Goal: Task Accomplishment & Management: Use online tool/utility

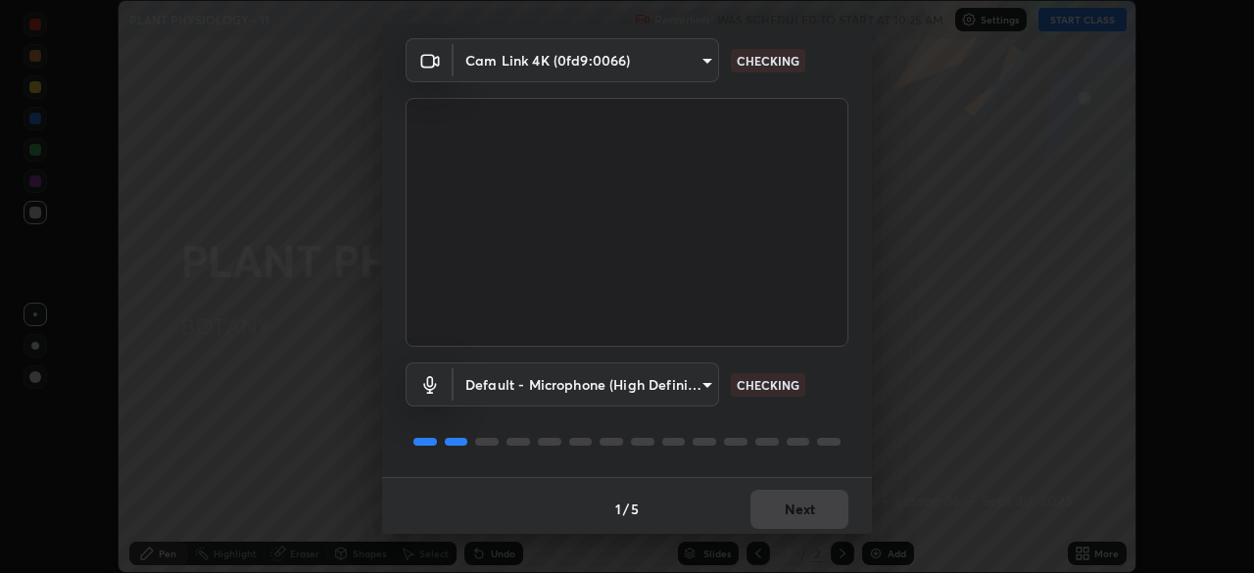
scroll to position [70, 0]
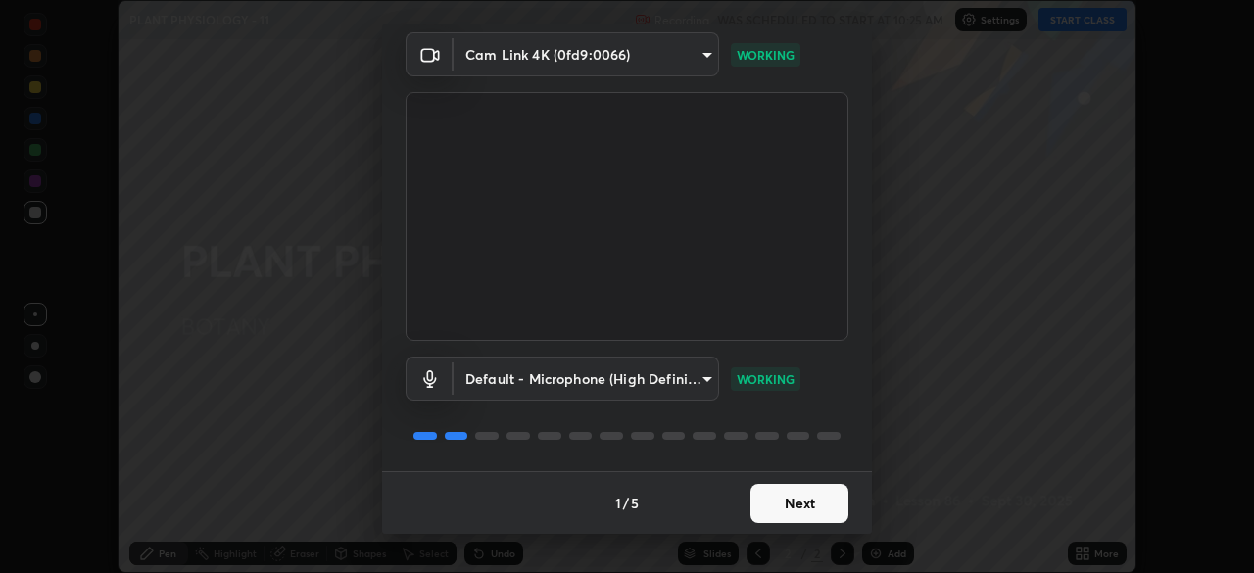
click at [776, 501] on button "Next" at bounding box center [800, 503] width 98 height 39
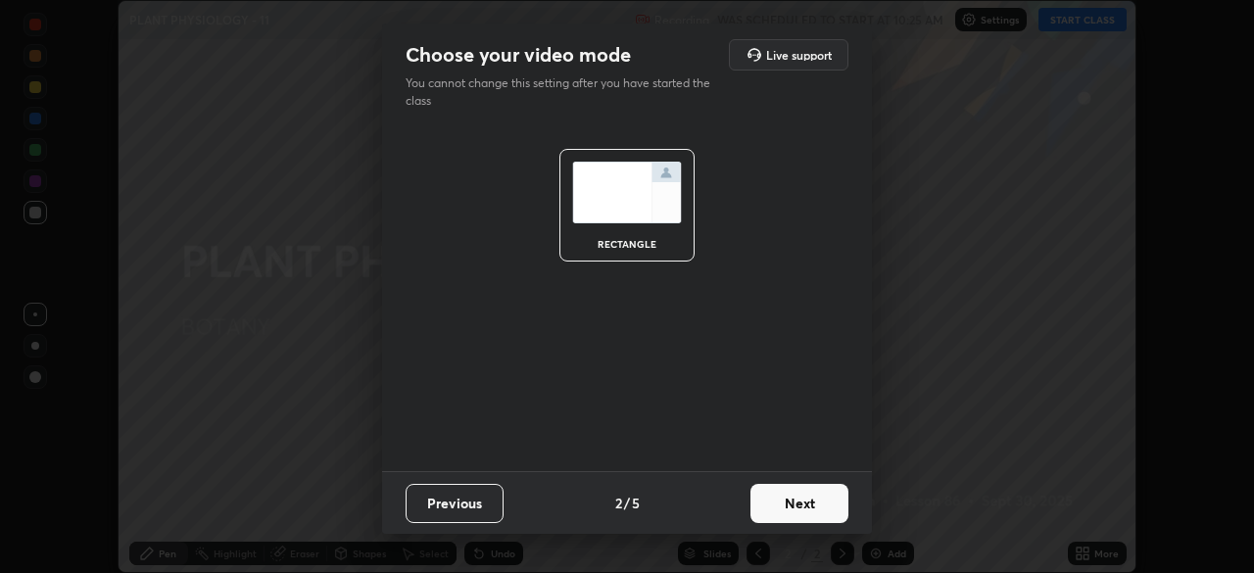
scroll to position [0, 0]
click at [784, 506] on button "Next" at bounding box center [800, 503] width 98 height 39
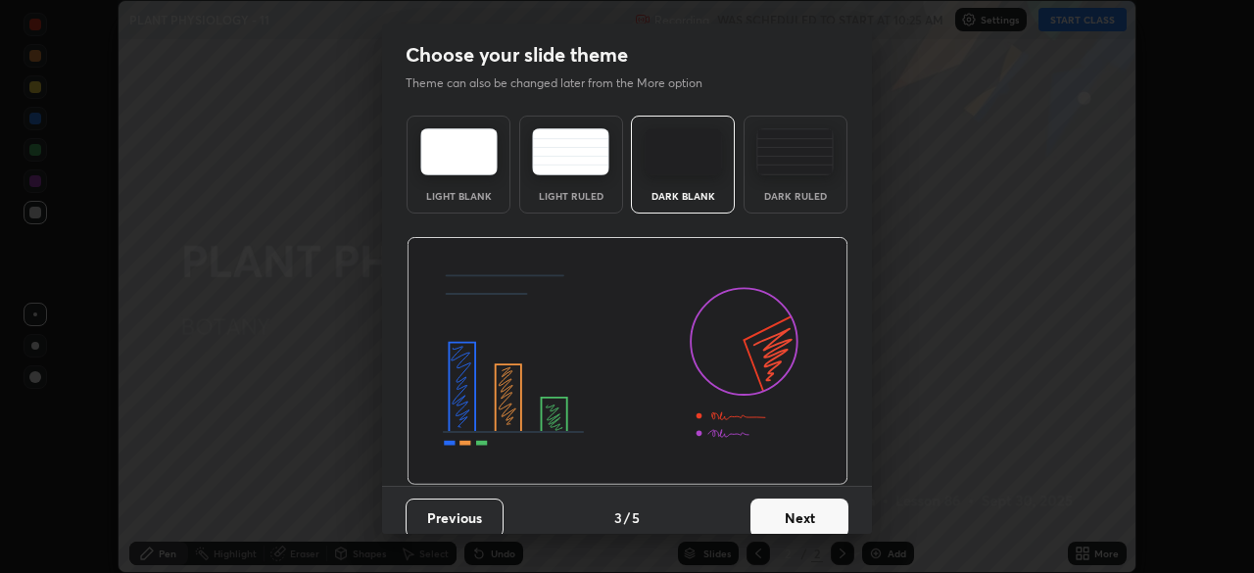
click at [793, 503] on button "Next" at bounding box center [800, 518] width 98 height 39
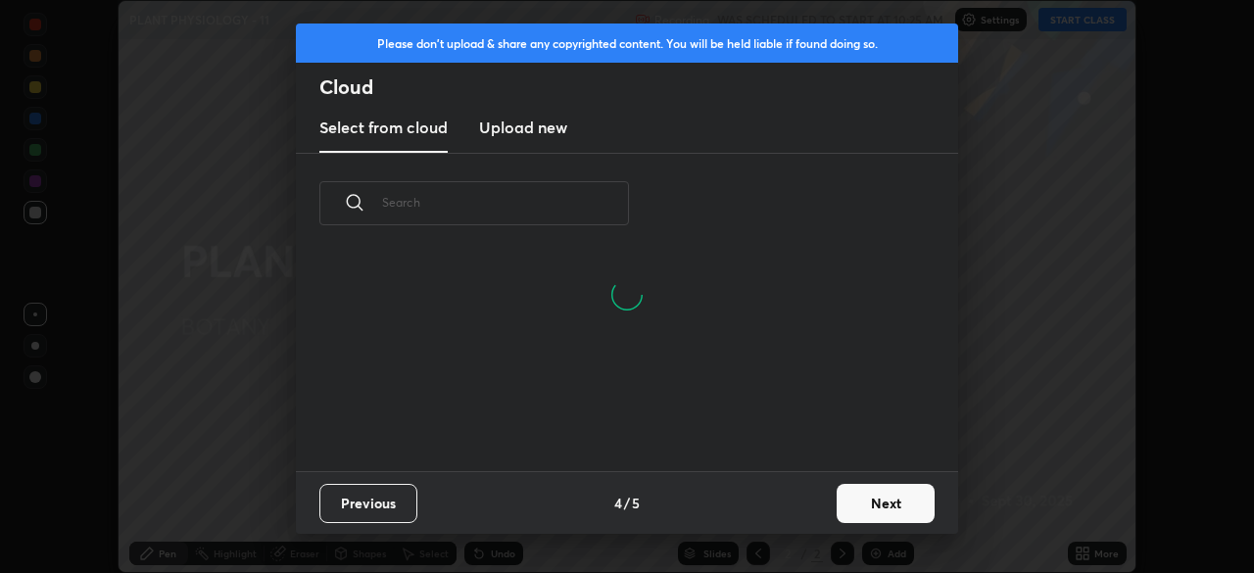
click at [853, 497] on button "Next" at bounding box center [886, 503] width 98 height 39
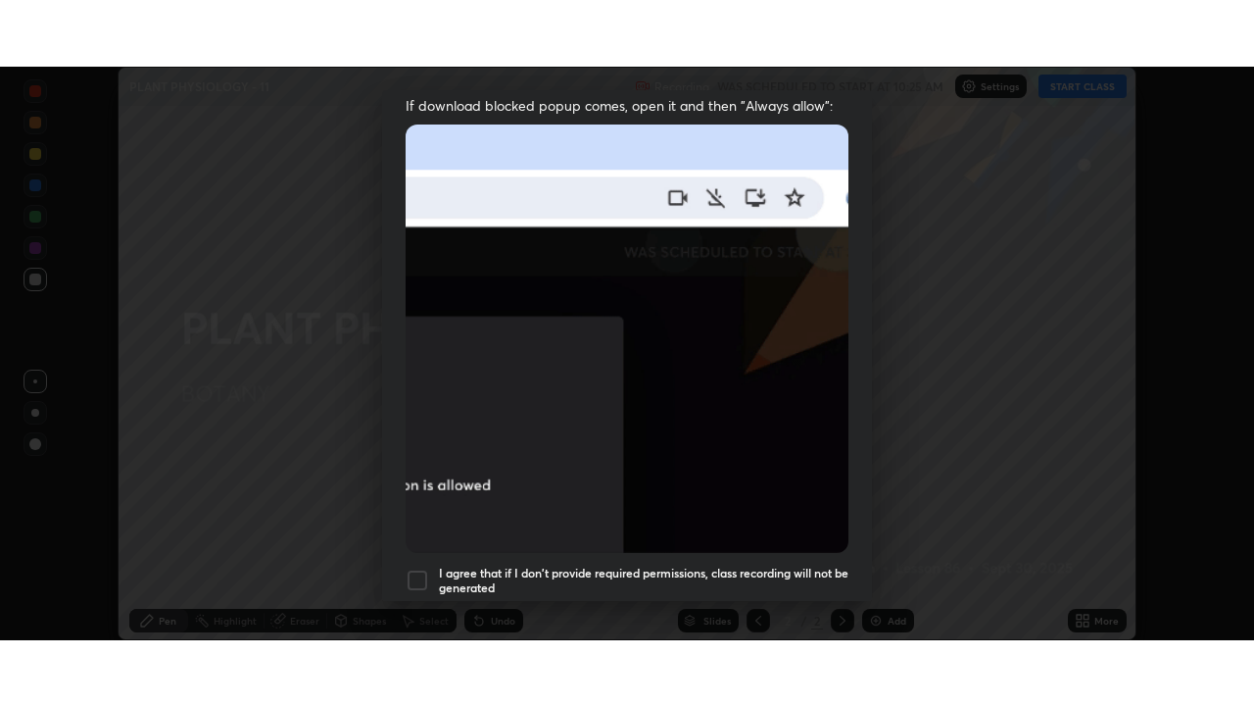
scroll to position [469, 0]
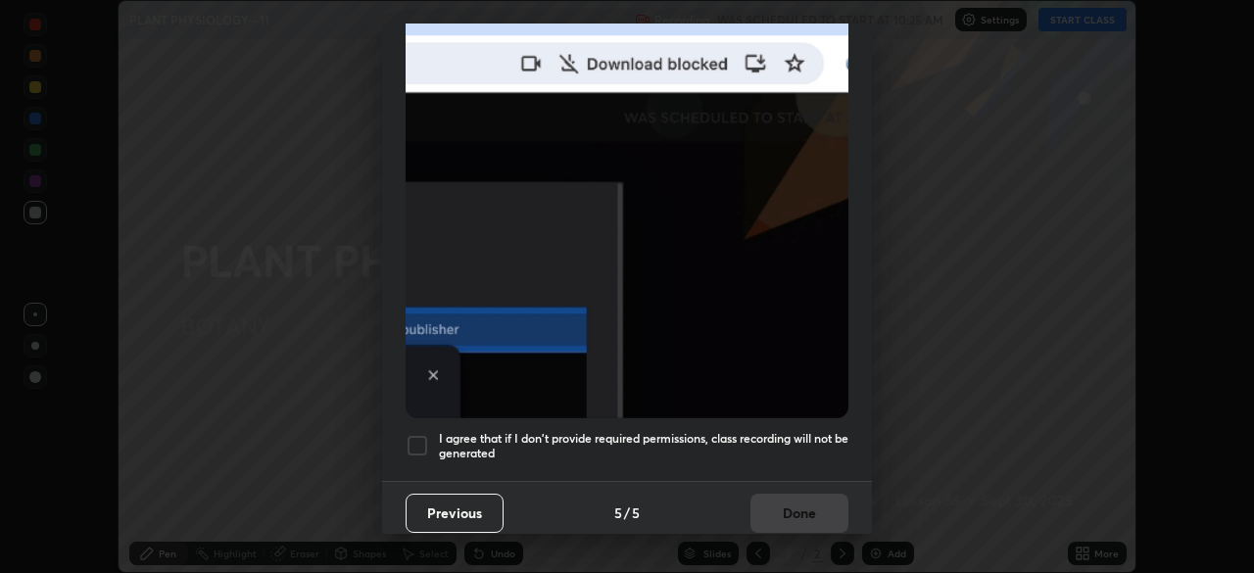
click at [415, 438] on div at bounding box center [418, 446] width 24 height 24
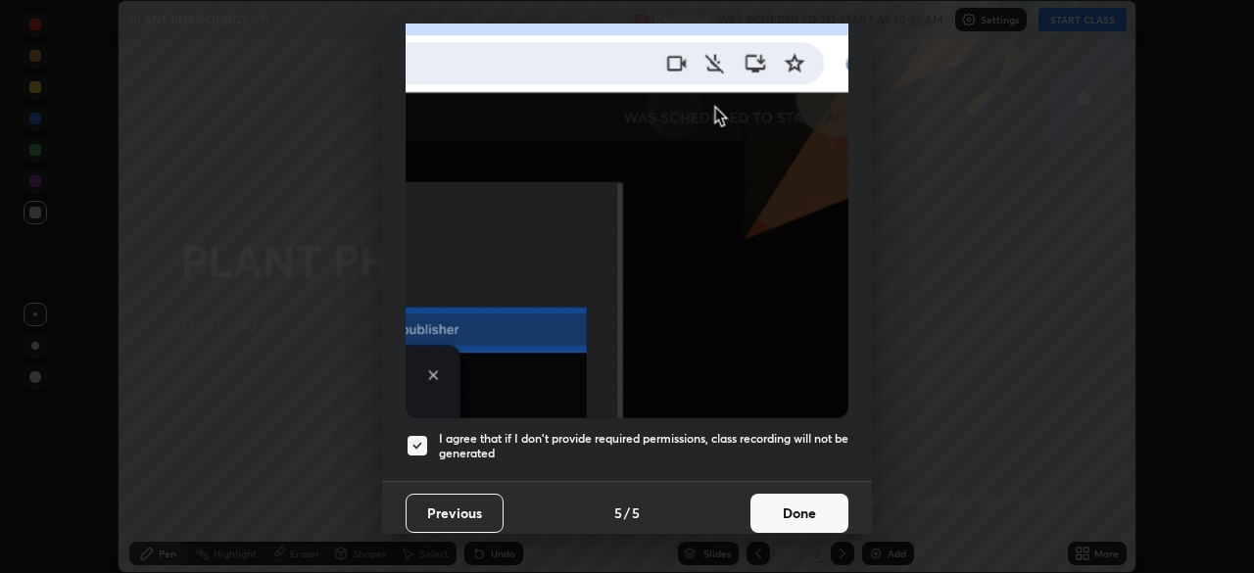
click at [781, 504] on button "Done" at bounding box center [800, 513] width 98 height 39
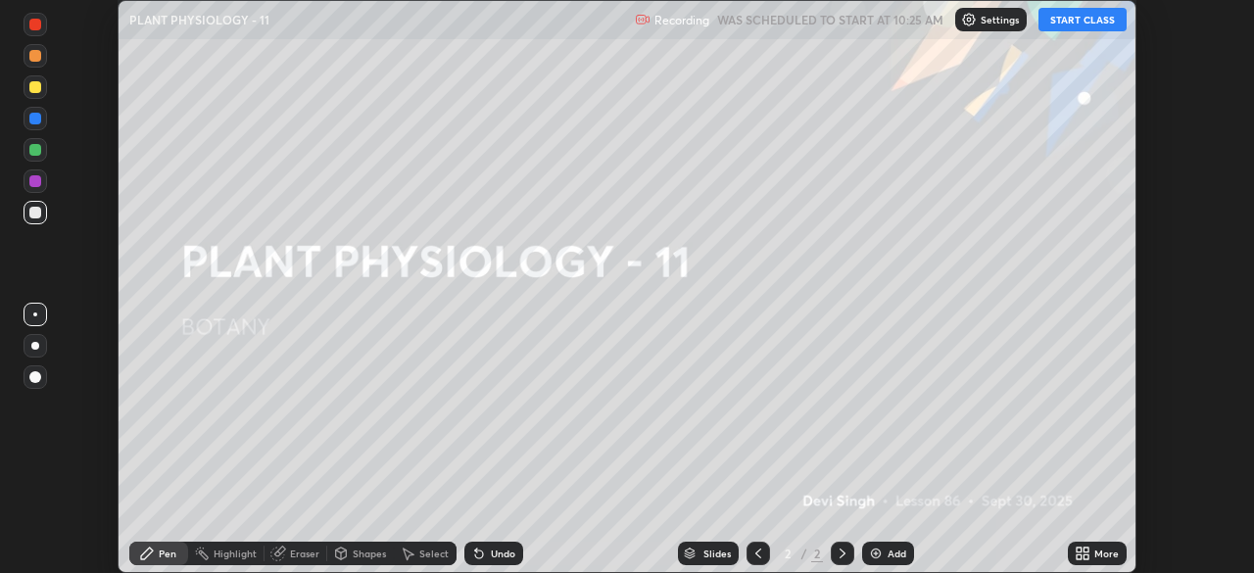
click at [1059, 26] on button "START CLASS" at bounding box center [1083, 20] width 88 height 24
click at [1086, 554] on icon at bounding box center [1083, 554] width 16 height 16
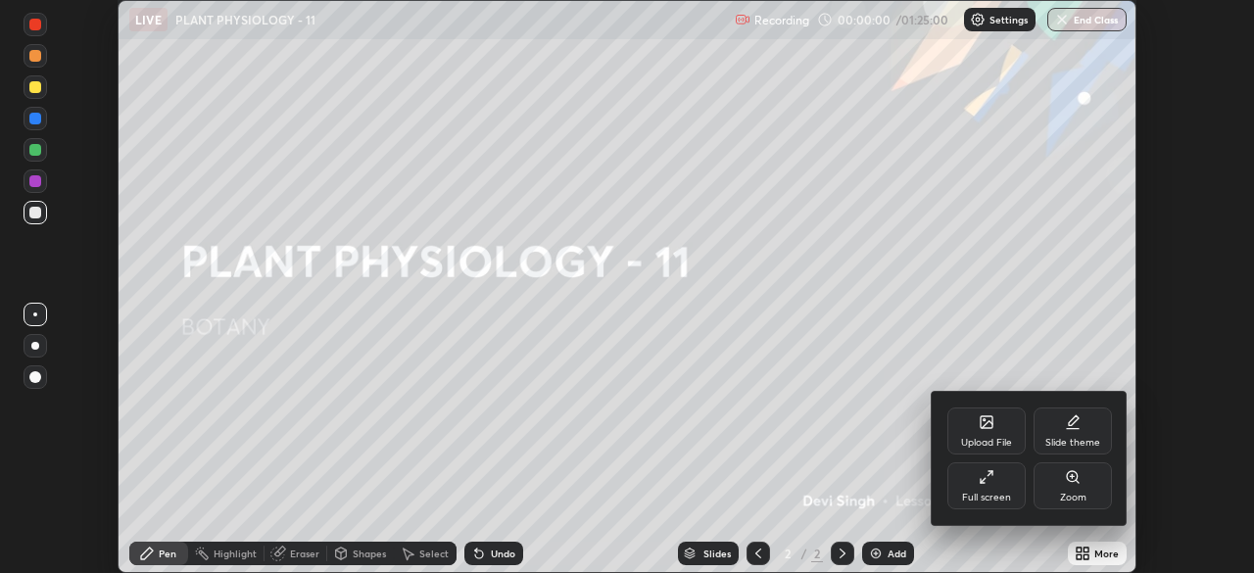
click at [978, 489] on div "Full screen" at bounding box center [987, 486] width 78 height 47
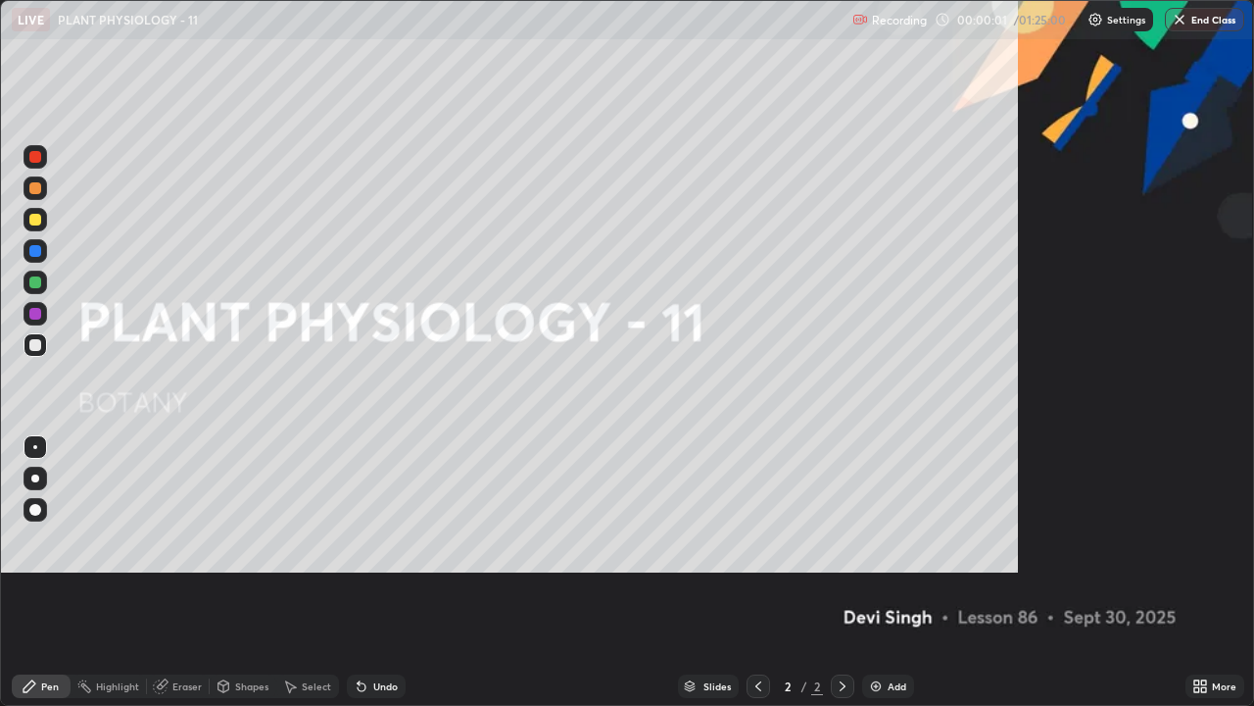
scroll to position [706, 1254]
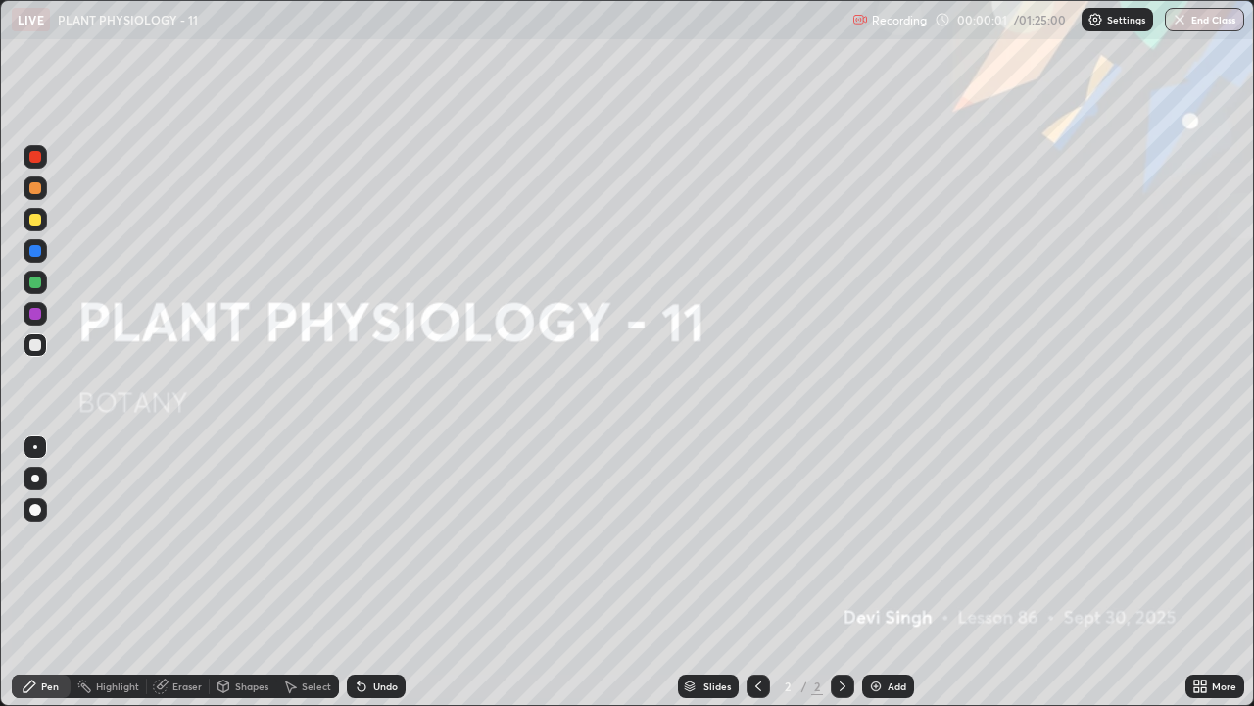
click at [882, 572] on div "Add" at bounding box center [888, 686] width 52 height 24
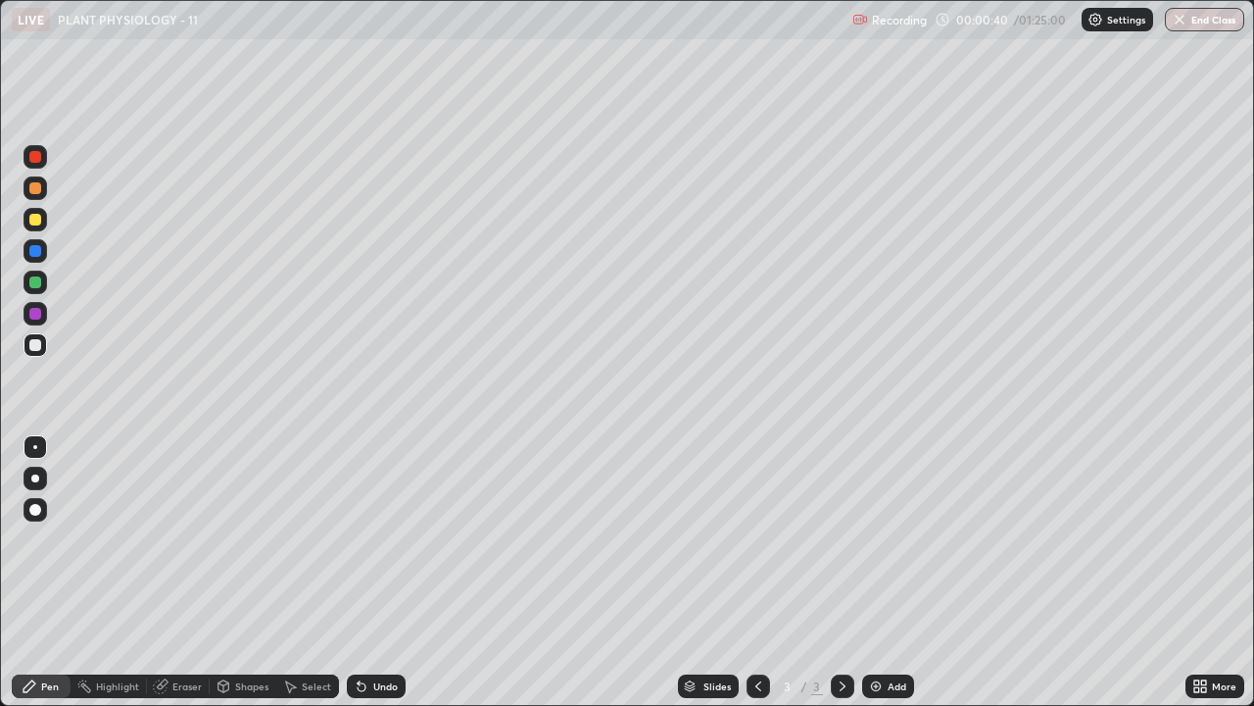
click at [33, 219] on div at bounding box center [35, 220] width 12 height 12
click at [878, 572] on img at bounding box center [876, 686] width 16 height 16
click at [40, 349] on div at bounding box center [35, 345] width 12 height 12
click at [34, 222] on div at bounding box center [35, 220] width 12 height 12
click at [34, 252] on div at bounding box center [35, 251] width 12 height 12
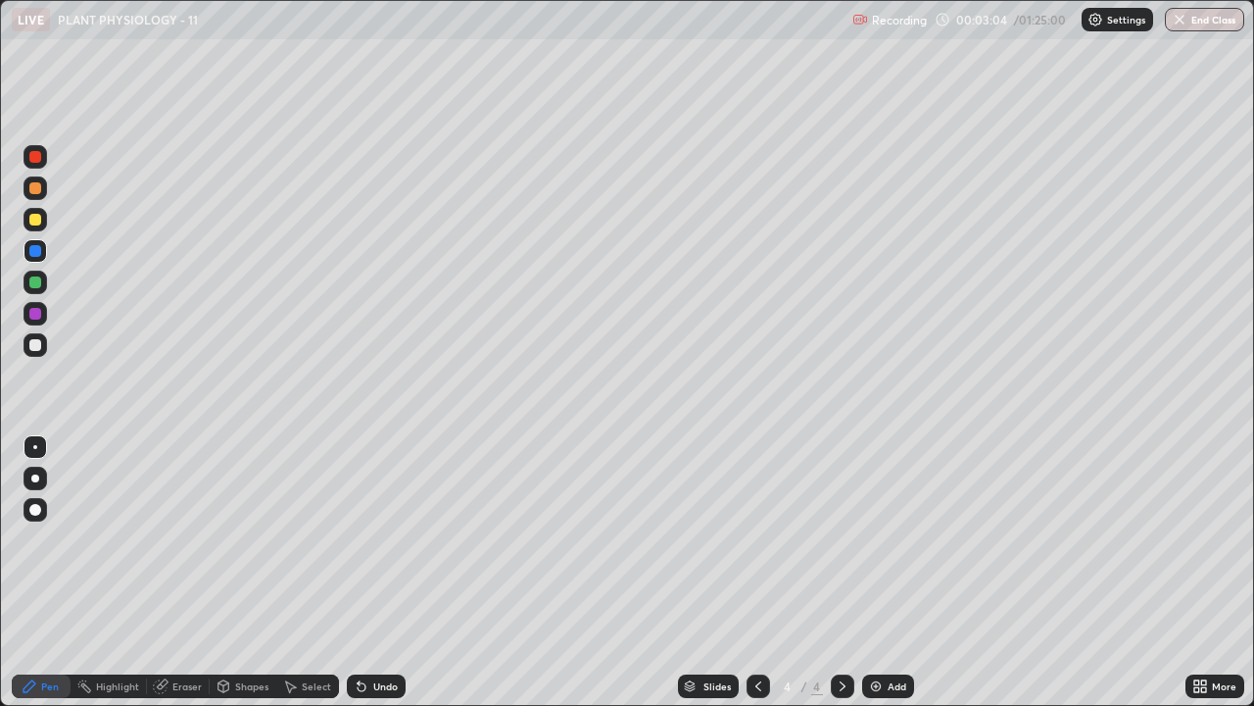
click at [35, 347] on div at bounding box center [35, 345] width 12 height 12
click at [373, 572] on div "Undo" at bounding box center [385, 686] width 24 height 10
click at [372, 572] on div "Undo" at bounding box center [376, 686] width 59 height 24
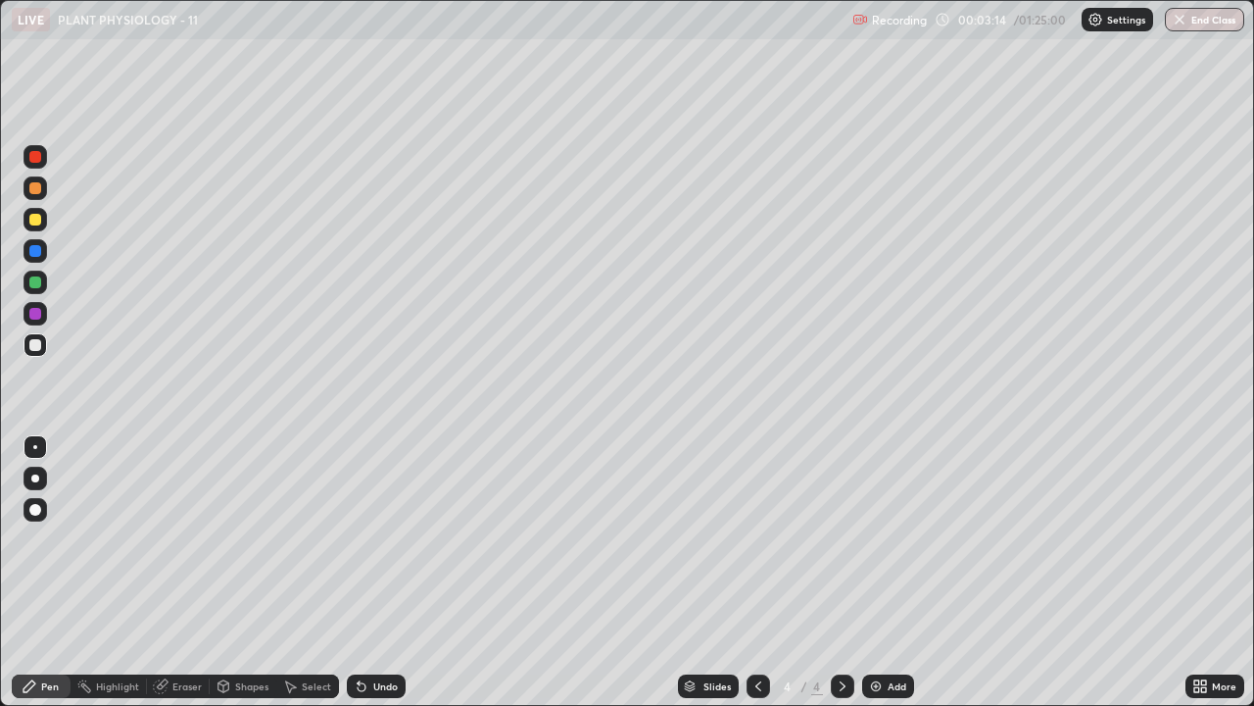
click at [371, 572] on div "Undo" at bounding box center [376, 686] width 59 height 24
click at [377, 572] on div "Undo" at bounding box center [385, 686] width 24 height 10
click at [373, 572] on div "Undo" at bounding box center [385, 686] width 24 height 10
click at [31, 252] on div at bounding box center [35, 251] width 12 height 12
click at [36, 345] on div at bounding box center [35, 345] width 12 height 12
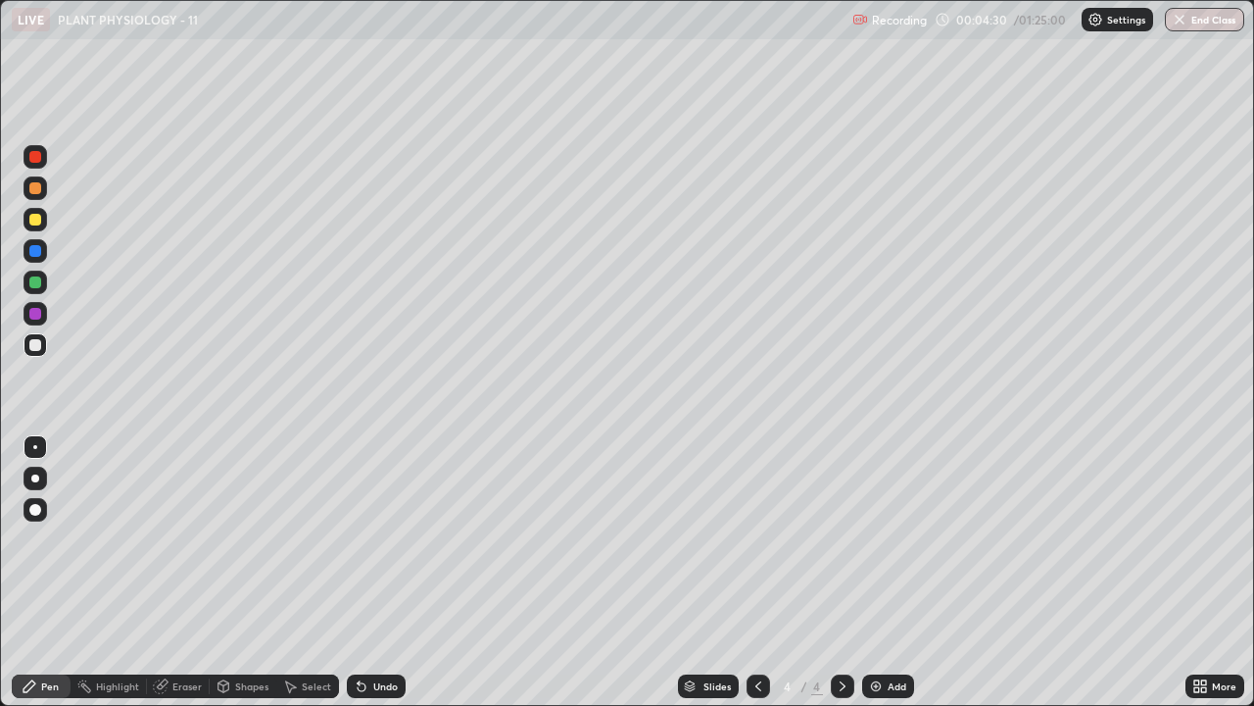
click at [35, 250] on div at bounding box center [35, 251] width 12 height 12
click at [35, 341] on div at bounding box center [35, 345] width 12 height 12
click at [372, 572] on div "Undo" at bounding box center [376, 686] width 59 height 24
click at [378, 572] on div "Undo" at bounding box center [385, 686] width 24 height 10
click at [377, 572] on div "Undo" at bounding box center [385, 686] width 24 height 10
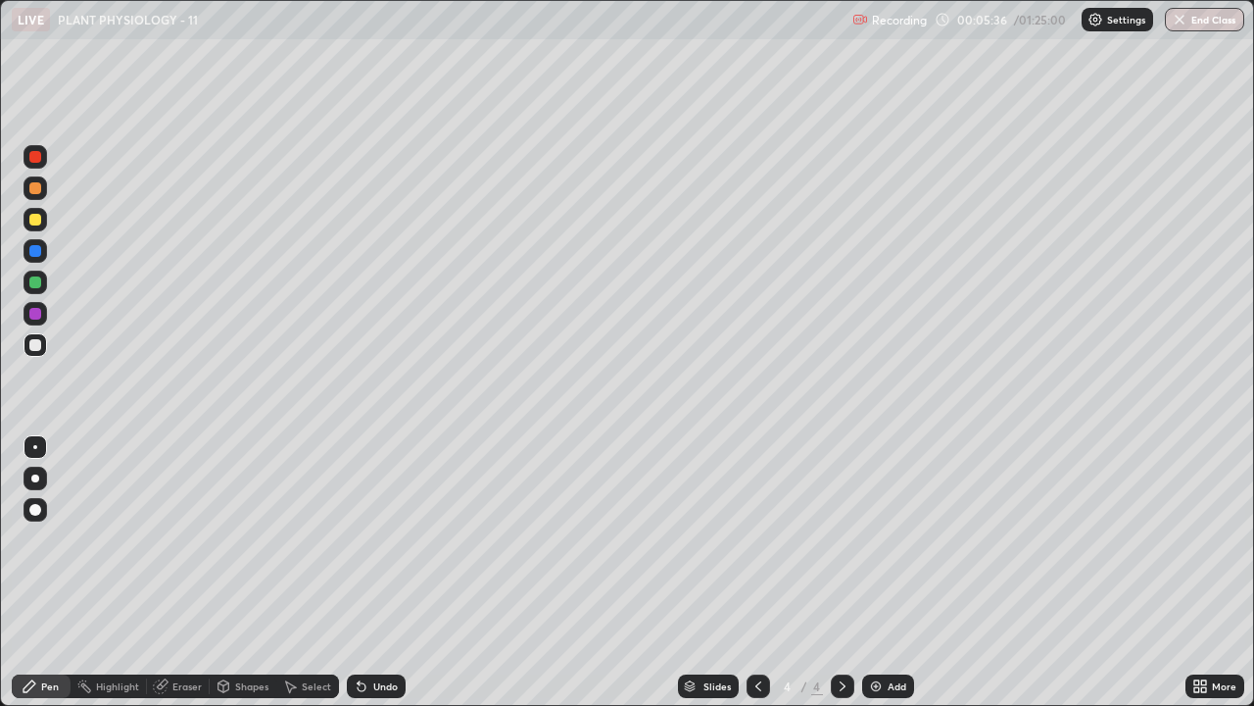
click at [376, 572] on div "Undo" at bounding box center [385, 686] width 24 height 10
click at [379, 572] on div "Undo" at bounding box center [385, 686] width 24 height 10
click at [375, 572] on div "Undo" at bounding box center [385, 686] width 24 height 10
click at [39, 253] on div at bounding box center [35, 251] width 12 height 12
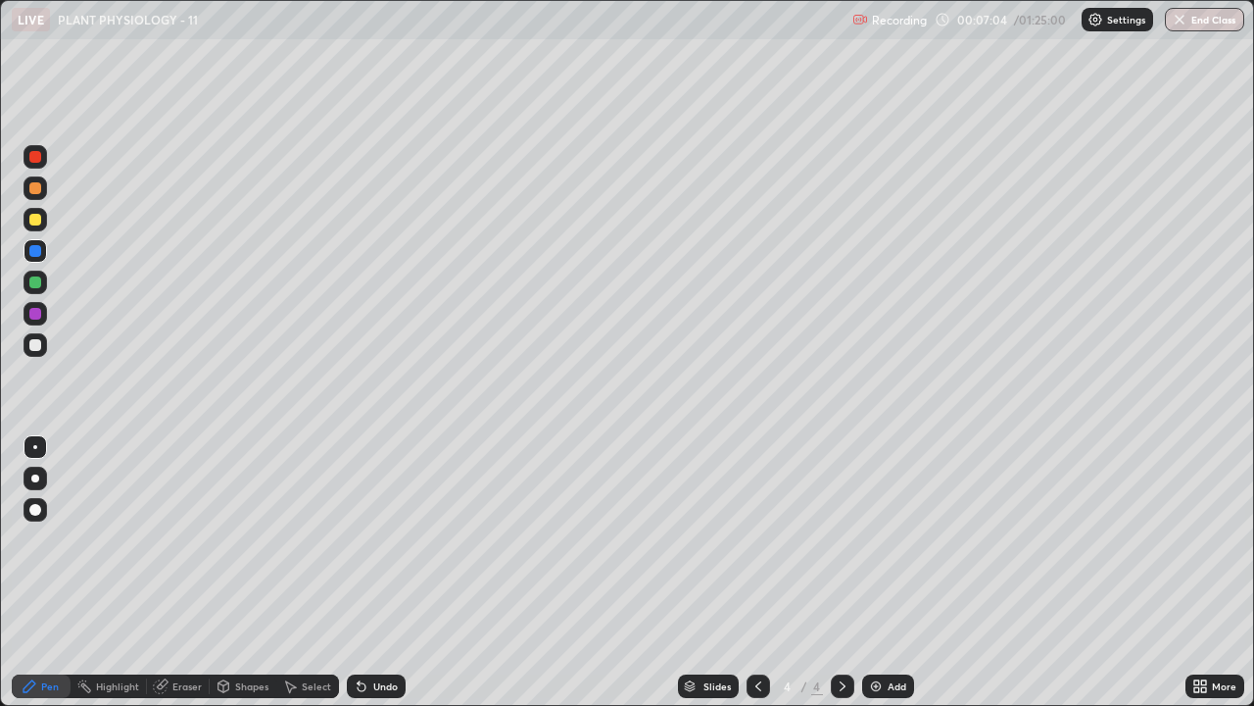
click at [32, 220] on div at bounding box center [35, 220] width 12 height 12
click at [379, 572] on div "Undo" at bounding box center [385, 686] width 24 height 10
click at [378, 572] on div "Undo" at bounding box center [385, 686] width 24 height 10
click at [379, 572] on div "Undo" at bounding box center [385, 686] width 24 height 10
click at [381, 572] on div "Undo" at bounding box center [385, 686] width 24 height 10
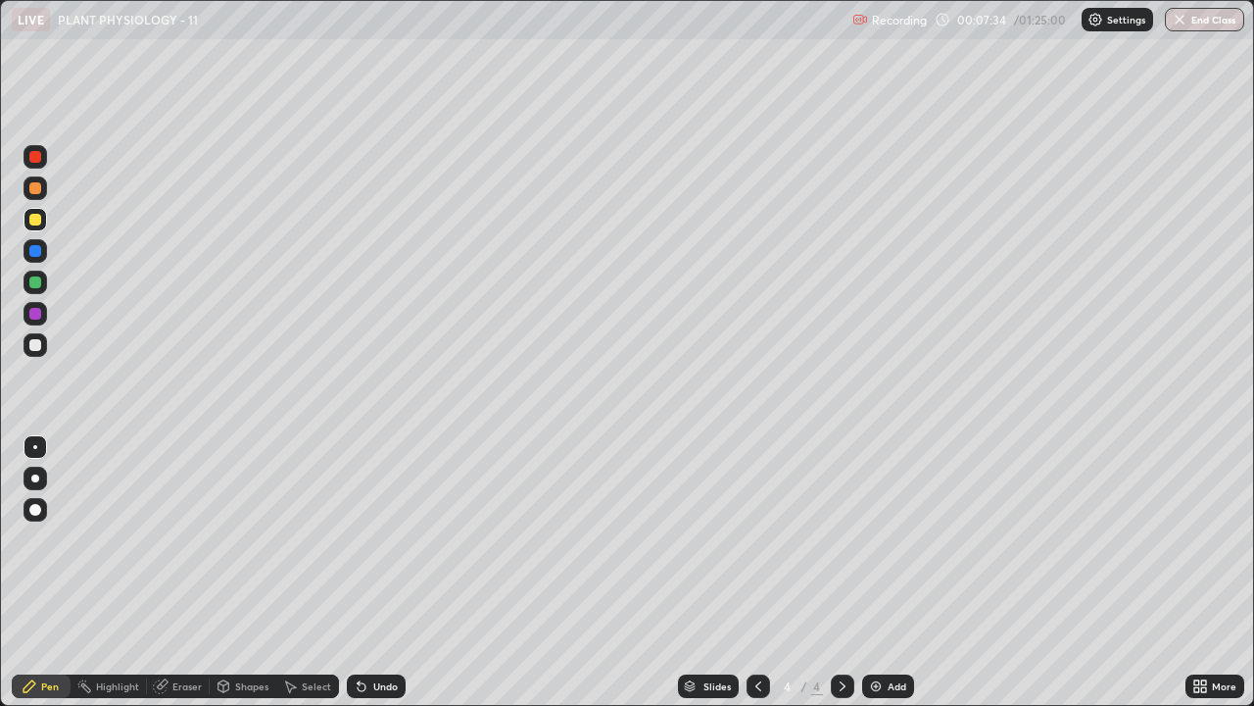
click at [171, 572] on div "Eraser" at bounding box center [178, 686] width 63 height 24
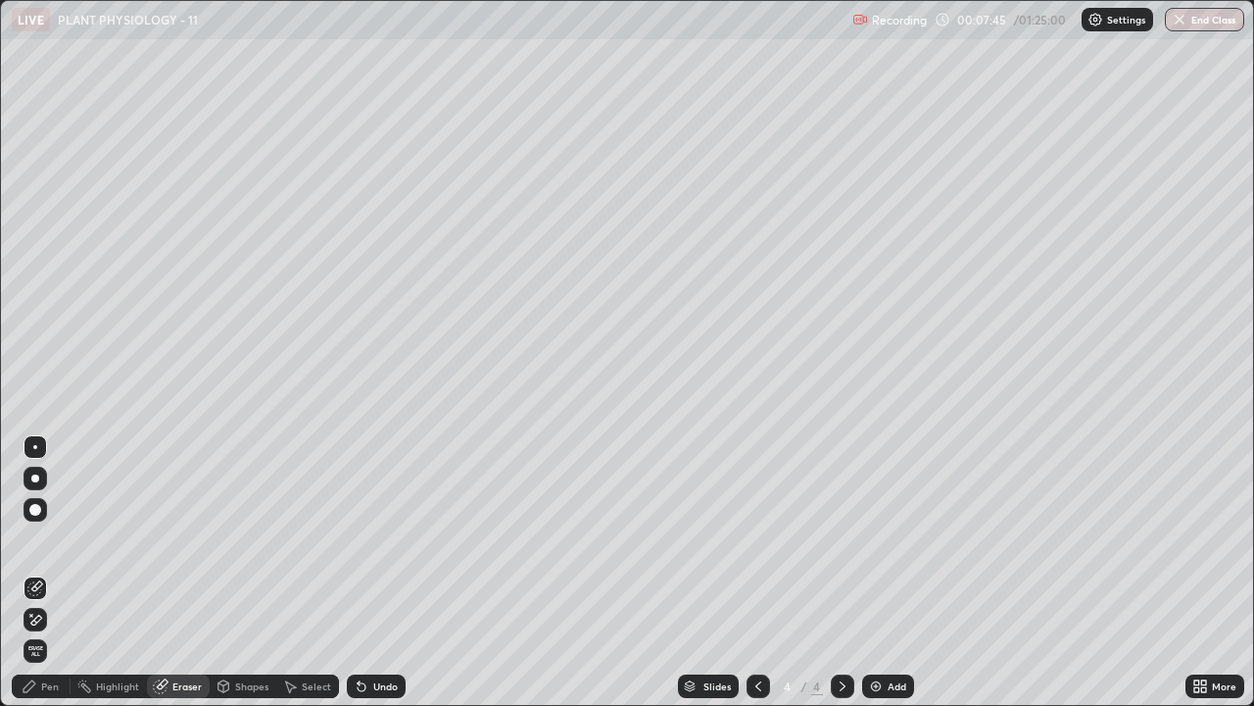
click at [38, 572] on div "Pen" at bounding box center [41, 686] width 59 height 24
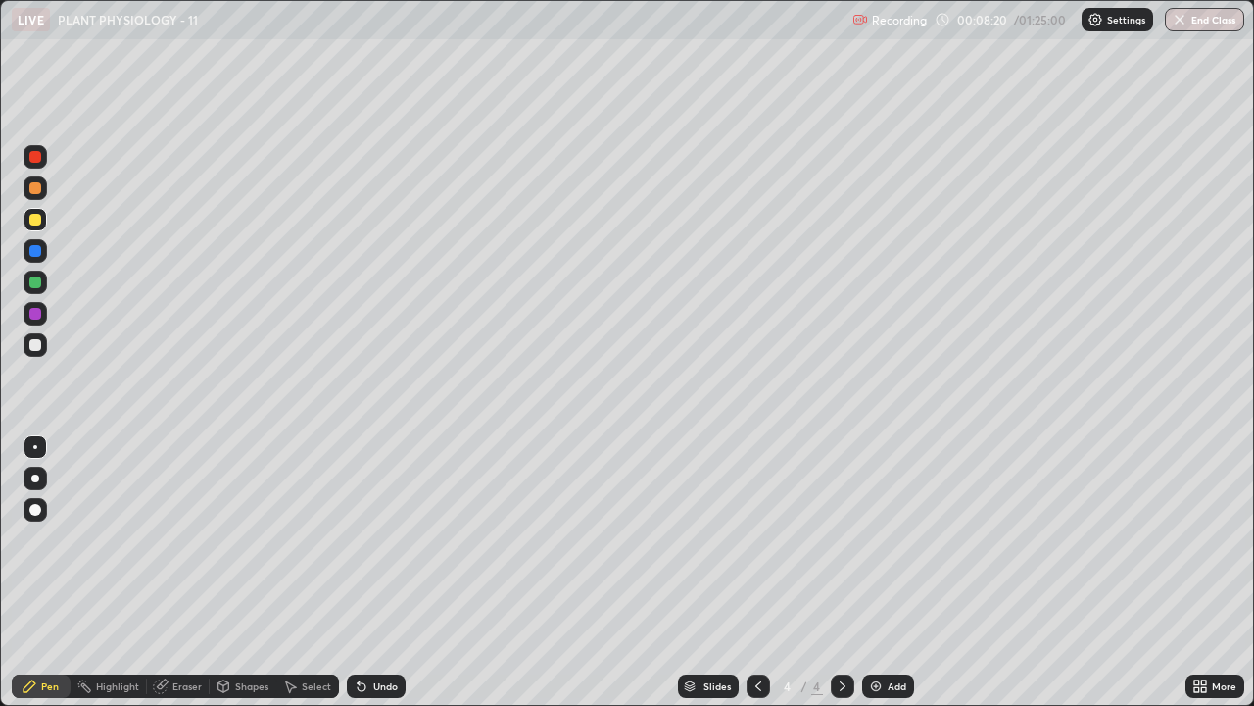
click at [173, 572] on div "Eraser" at bounding box center [186, 686] width 29 height 10
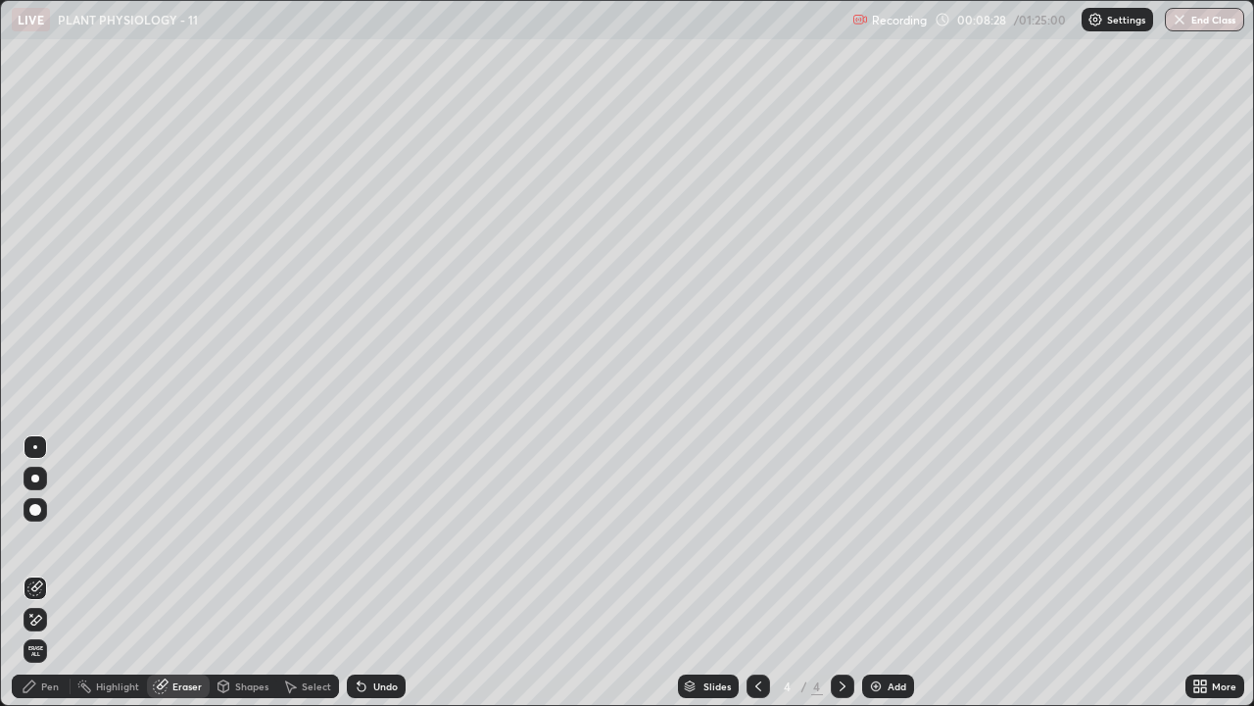
click at [34, 572] on div "Pen" at bounding box center [41, 686] width 59 height 24
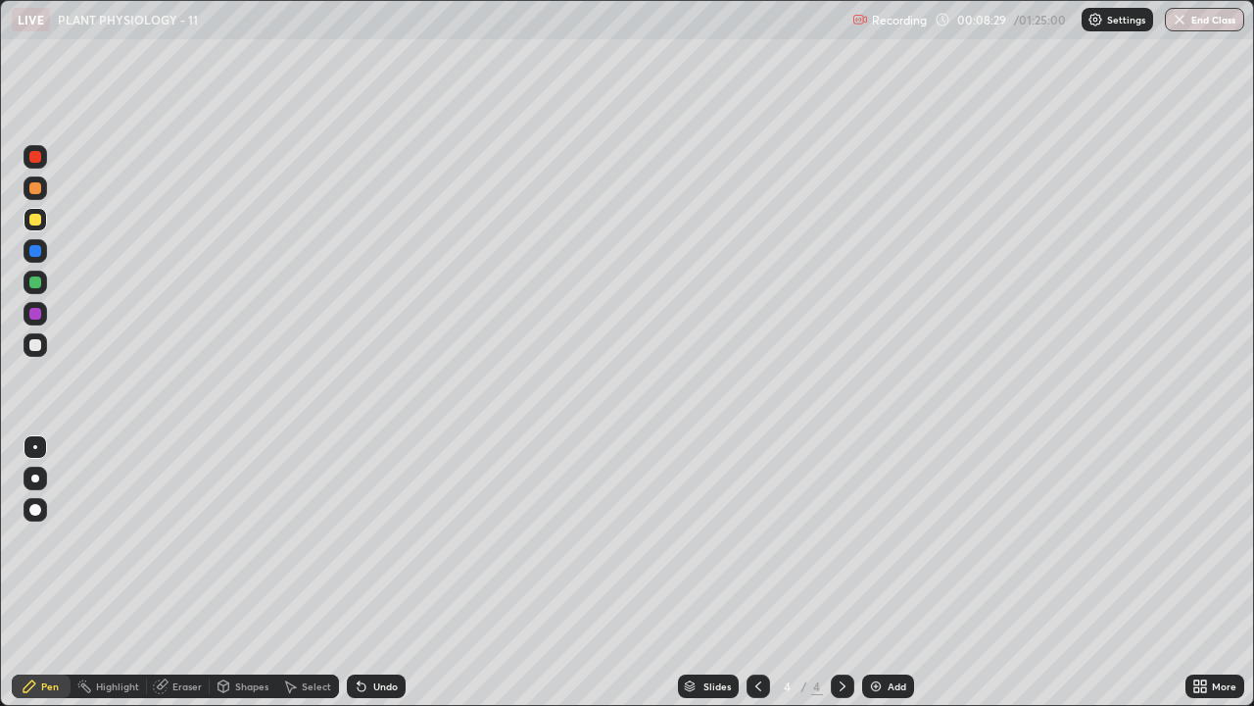
click at [35, 346] on div at bounding box center [35, 345] width 12 height 12
click at [35, 220] on div at bounding box center [35, 220] width 12 height 12
click at [40, 348] on div at bounding box center [36, 345] width 24 height 24
click at [35, 249] on div at bounding box center [35, 251] width 12 height 12
click at [35, 348] on div at bounding box center [35, 345] width 12 height 12
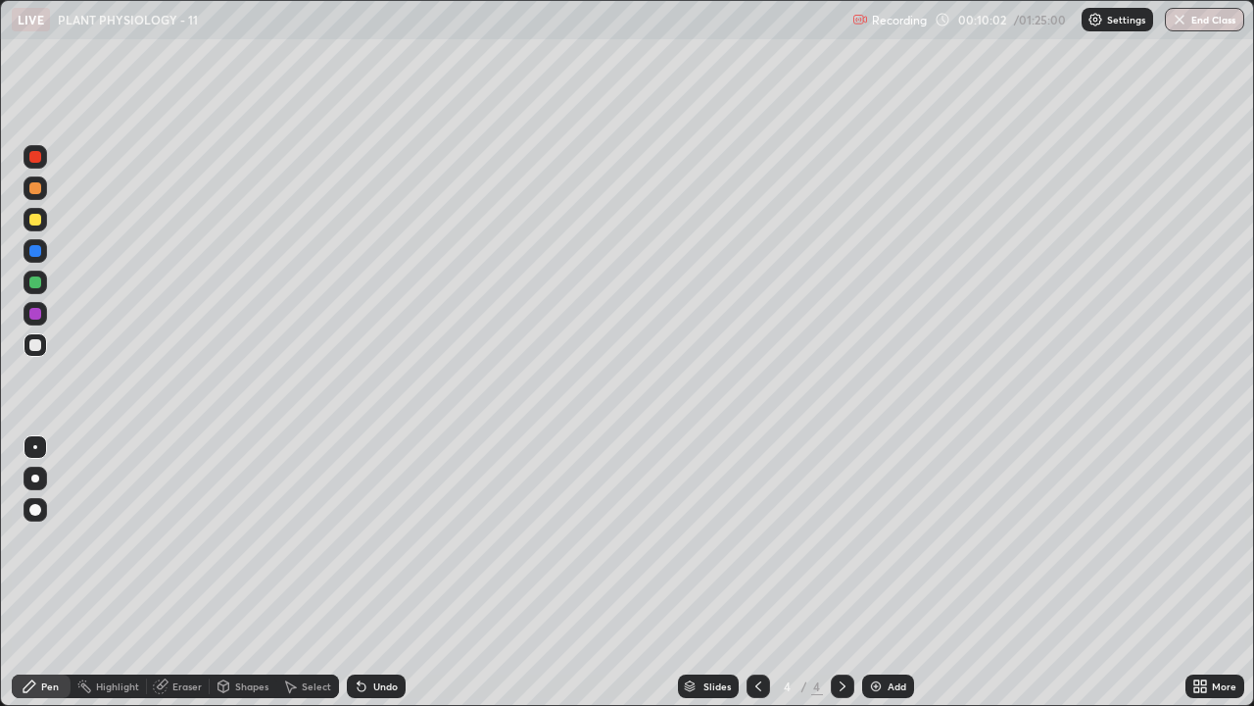
click at [380, 572] on div "Undo" at bounding box center [385, 686] width 24 height 10
click at [180, 572] on div "Eraser" at bounding box center [186, 686] width 29 height 10
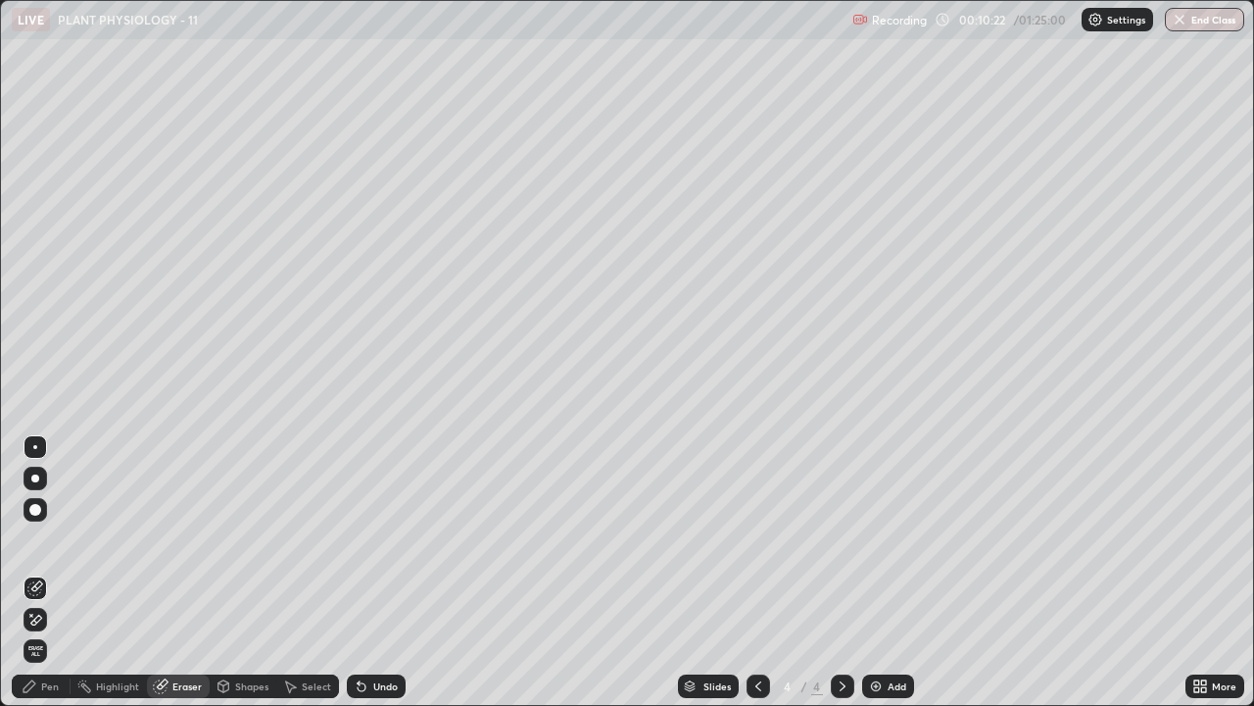
click at [44, 572] on div "Pen" at bounding box center [50, 686] width 18 height 10
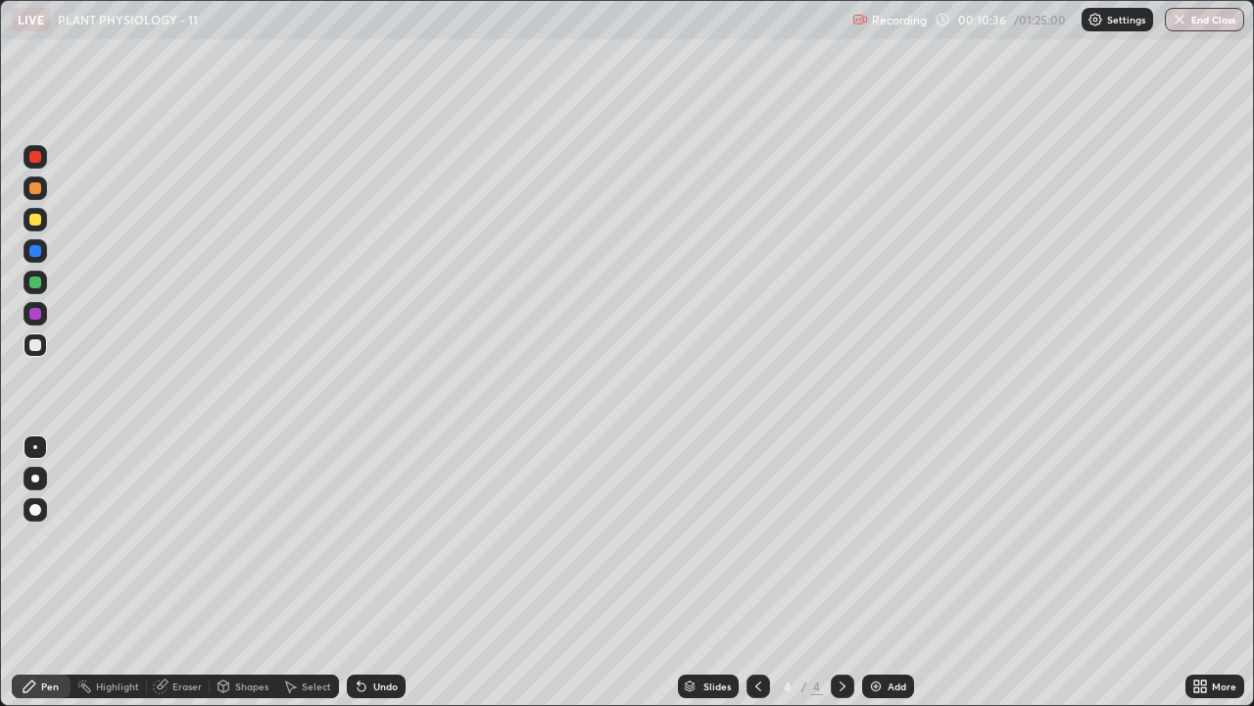
click at [32, 254] on div at bounding box center [35, 251] width 12 height 12
click at [36, 281] on div at bounding box center [35, 282] width 12 height 12
click at [33, 219] on div at bounding box center [35, 220] width 12 height 12
click at [33, 346] on div at bounding box center [35, 345] width 12 height 12
click at [32, 344] on div at bounding box center [35, 345] width 12 height 12
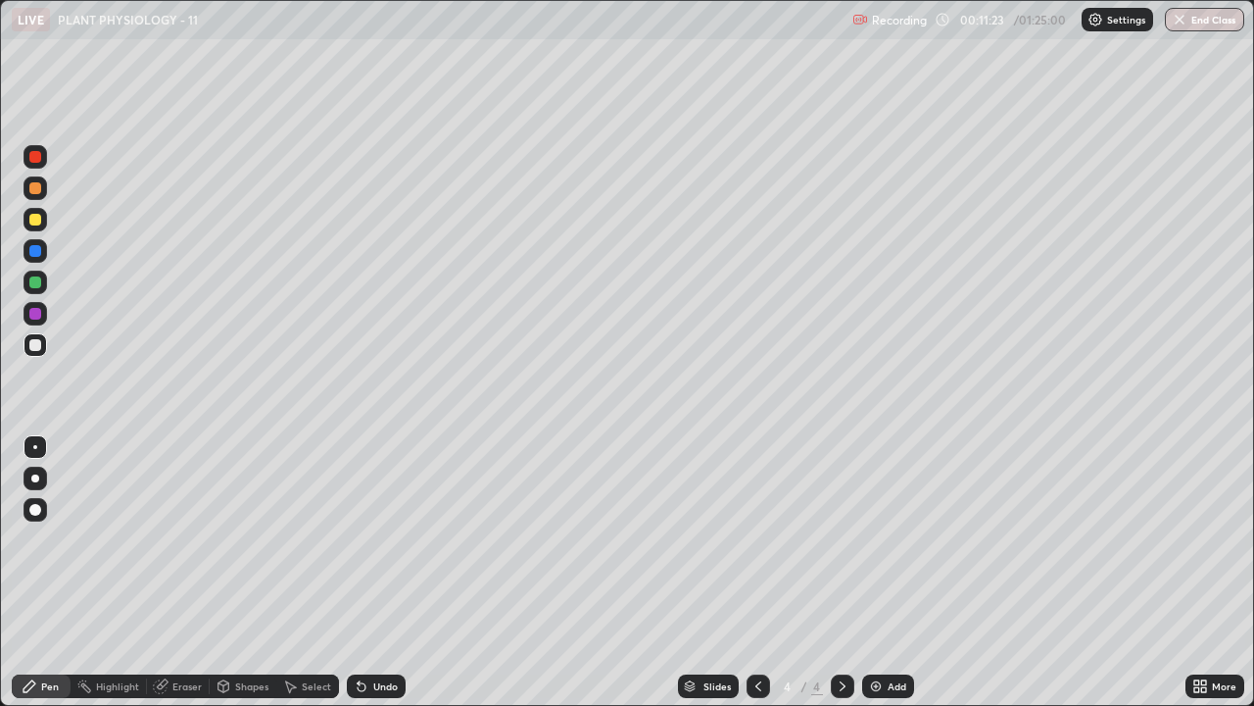
click at [366, 572] on icon at bounding box center [362, 686] width 16 height 16
click at [373, 572] on div "Undo" at bounding box center [385, 686] width 24 height 10
click at [33, 252] on div at bounding box center [35, 251] width 12 height 12
click at [35, 283] on div at bounding box center [35, 282] width 12 height 12
click at [34, 217] on div at bounding box center [35, 220] width 12 height 12
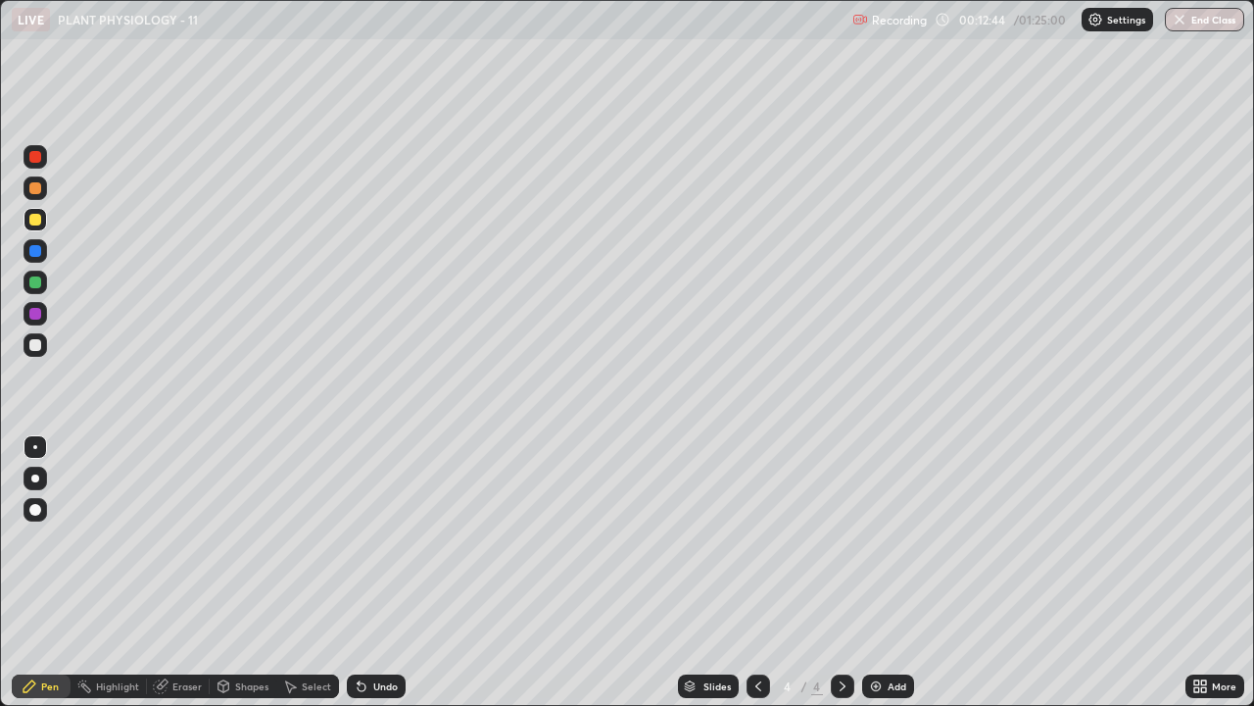
click at [32, 346] on div at bounding box center [35, 345] width 12 height 12
click at [30, 221] on div at bounding box center [35, 220] width 12 height 12
click at [31, 160] on div at bounding box center [35, 157] width 12 height 12
click at [33, 345] on div at bounding box center [35, 345] width 12 height 12
click at [33, 281] on div at bounding box center [35, 282] width 12 height 12
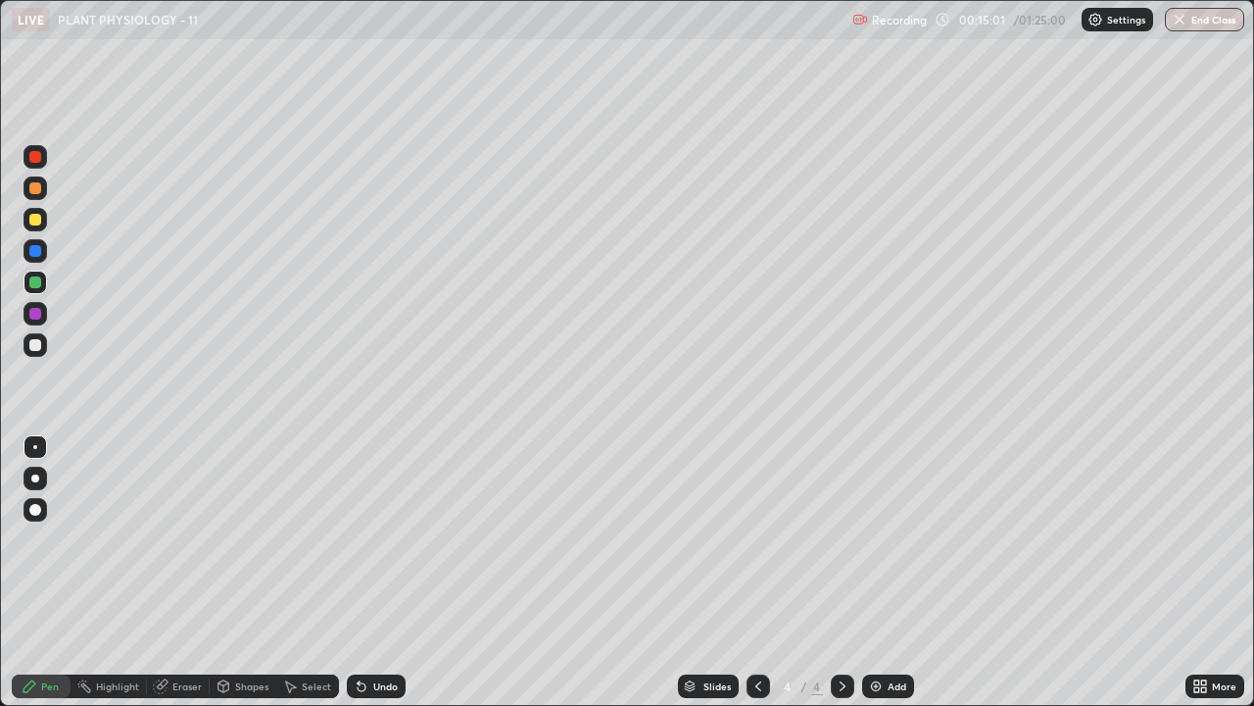
click at [174, 572] on div "Eraser" at bounding box center [186, 686] width 29 height 10
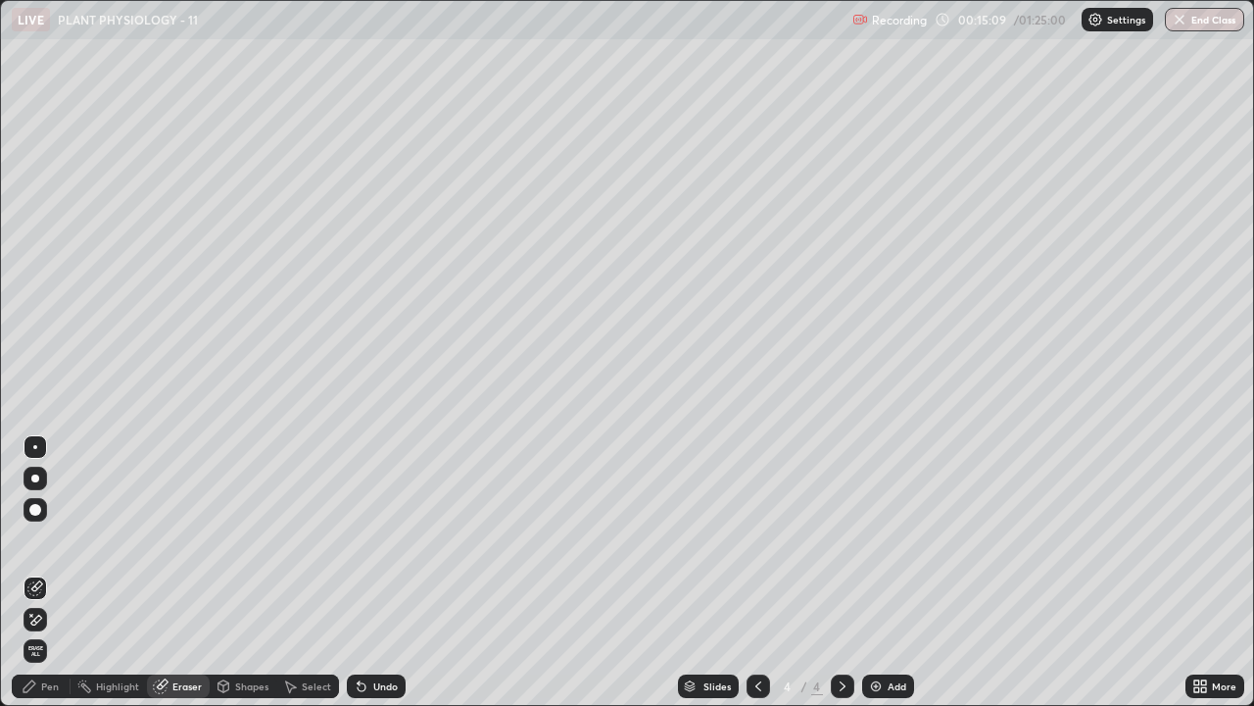
click at [34, 572] on icon at bounding box center [30, 686] width 16 height 16
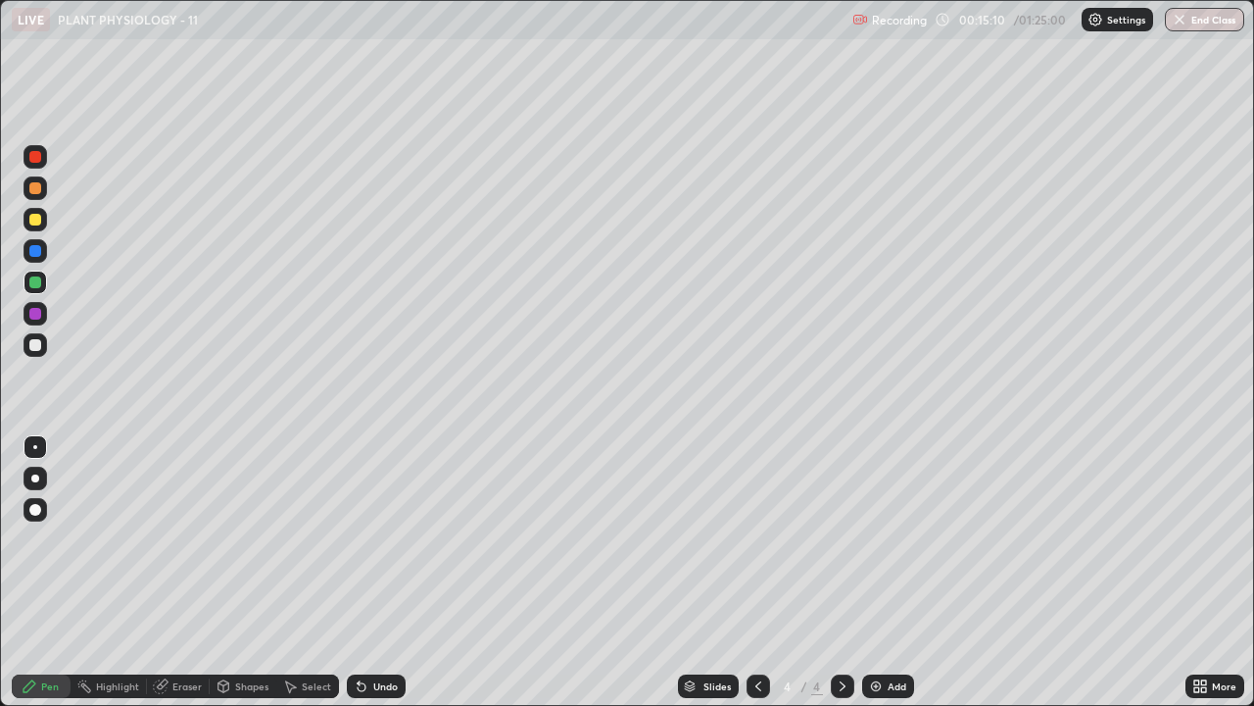
click at [171, 572] on div "Eraser" at bounding box center [178, 686] width 63 height 24
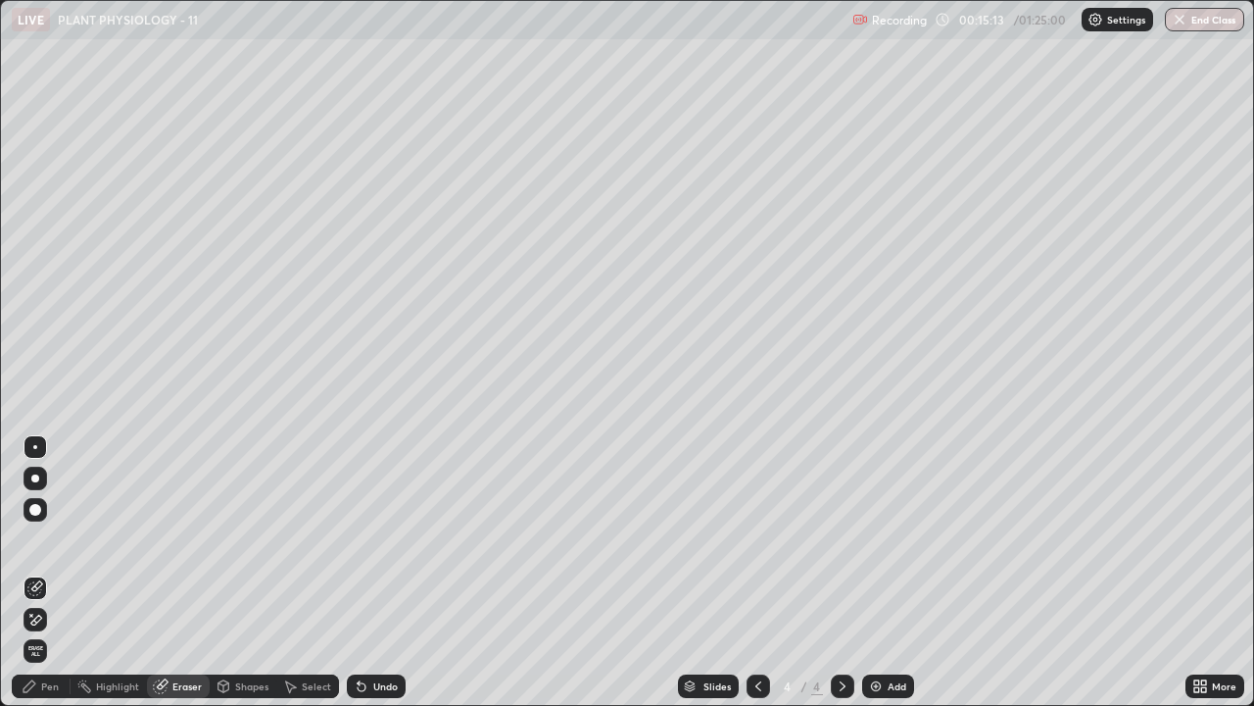
click at [32, 572] on icon at bounding box center [30, 686] width 12 height 12
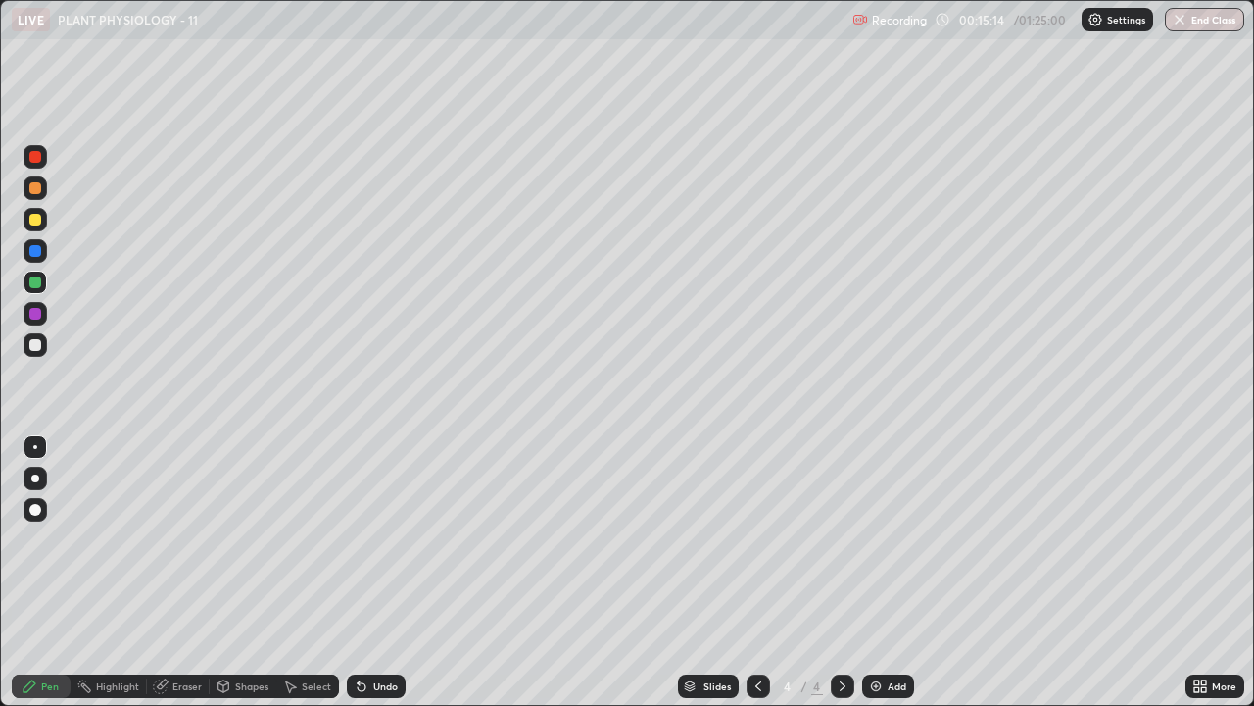
click at [36, 344] on div at bounding box center [35, 345] width 12 height 12
click at [36, 253] on div at bounding box center [35, 251] width 12 height 12
click at [31, 222] on div at bounding box center [35, 220] width 12 height 12
click at [34, 344] on div at bounding box center [35, 345] width 12 height 12
click at [37, 346] on div at bounding box center [35, 345] width 12 height 12
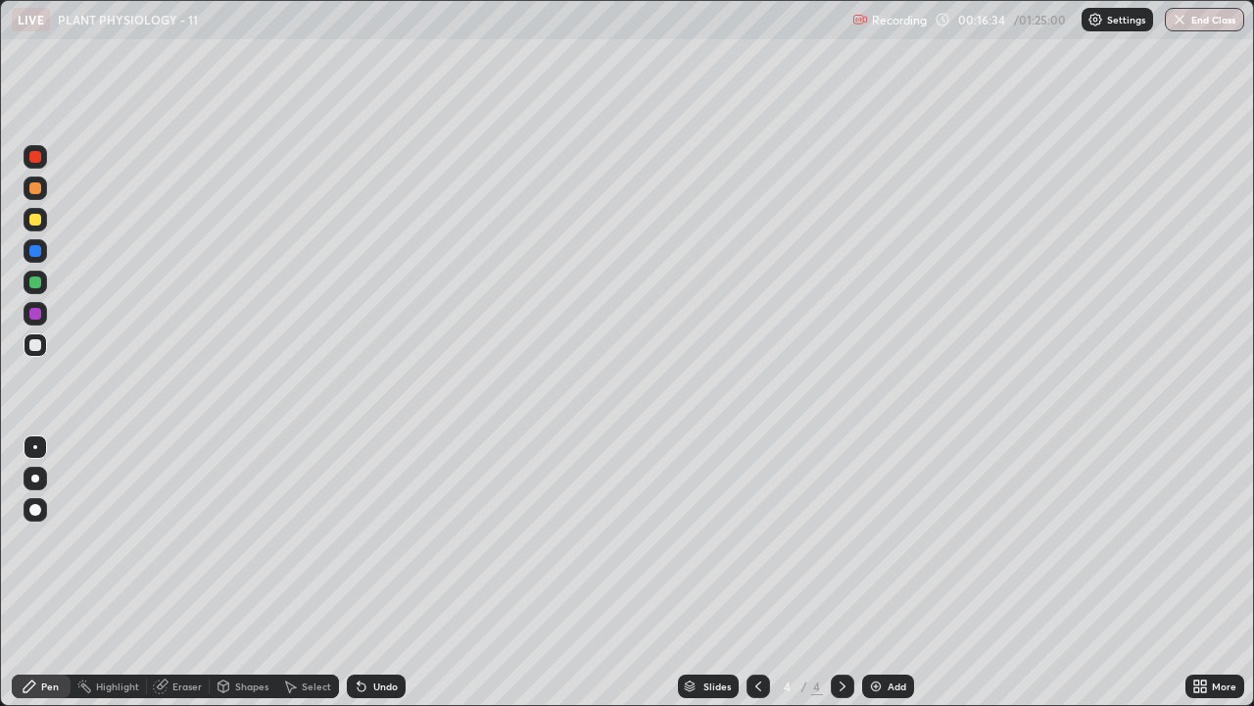
click at [38, 219] on div at bounding box center [35, 220] width 12 height 12
click at [33, 346] on div at bounding box center [35, 345] width 12 height 12
click at [29, 224] on div at bounding box center [36, 220] width 24 height 24
click at [30, 160] on div at bounding box center [35, 157] width 12 height 12
click at [28, 282] on div at bounding box center [36, 282] width 24 height 24
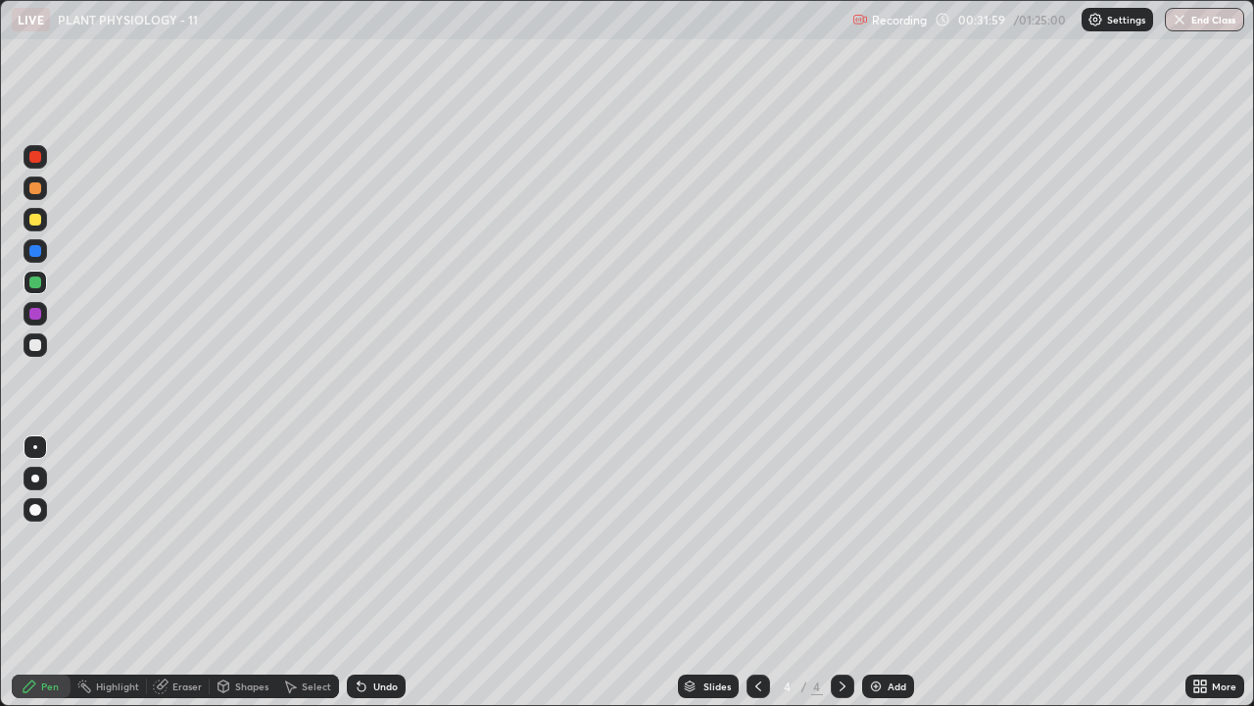
click at [874, 572] on img at bounding box center [876, 686] width 16 height 16
click at [36, 223] on div at bounding box center [35, 220] width 12 height 12
click at [183, 572] on div "Eraser" at bounding box center [186, 686] width 29 height 10
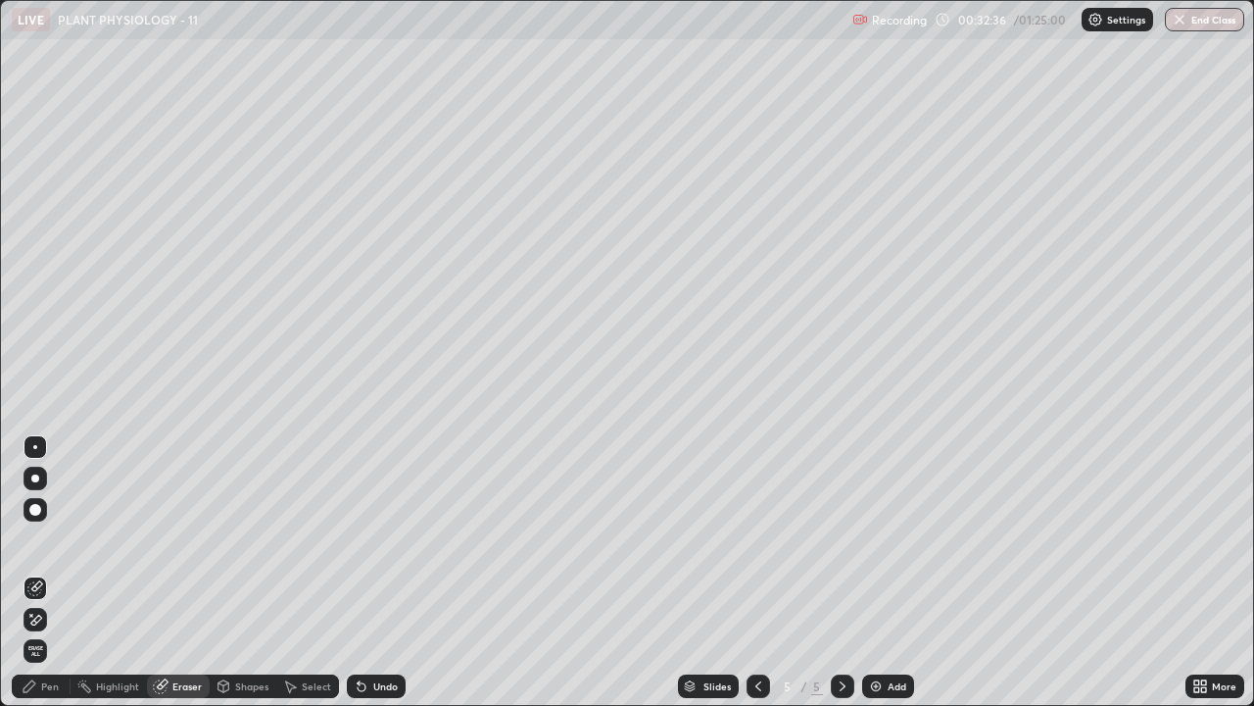
click at [45, 572] on div "Pen" at bounding box center [50, 686] width 18 height 10
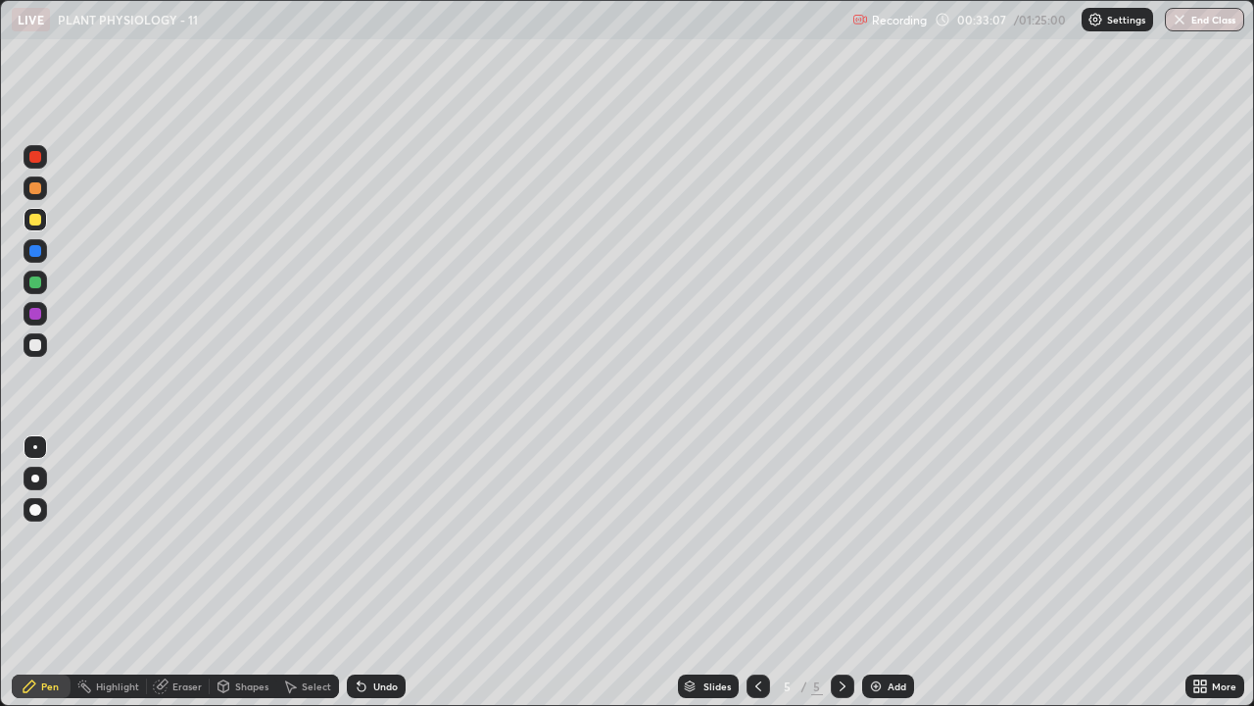
click at [26, 251] on div at bounding box center [36, 251] width 24 height 24
click at [365, 572] on icon at bounding box center [362, 686] width 16 height 16
click at [169, 572] on div "Eraser" at bounding box center [178, 686] width 63 height 24
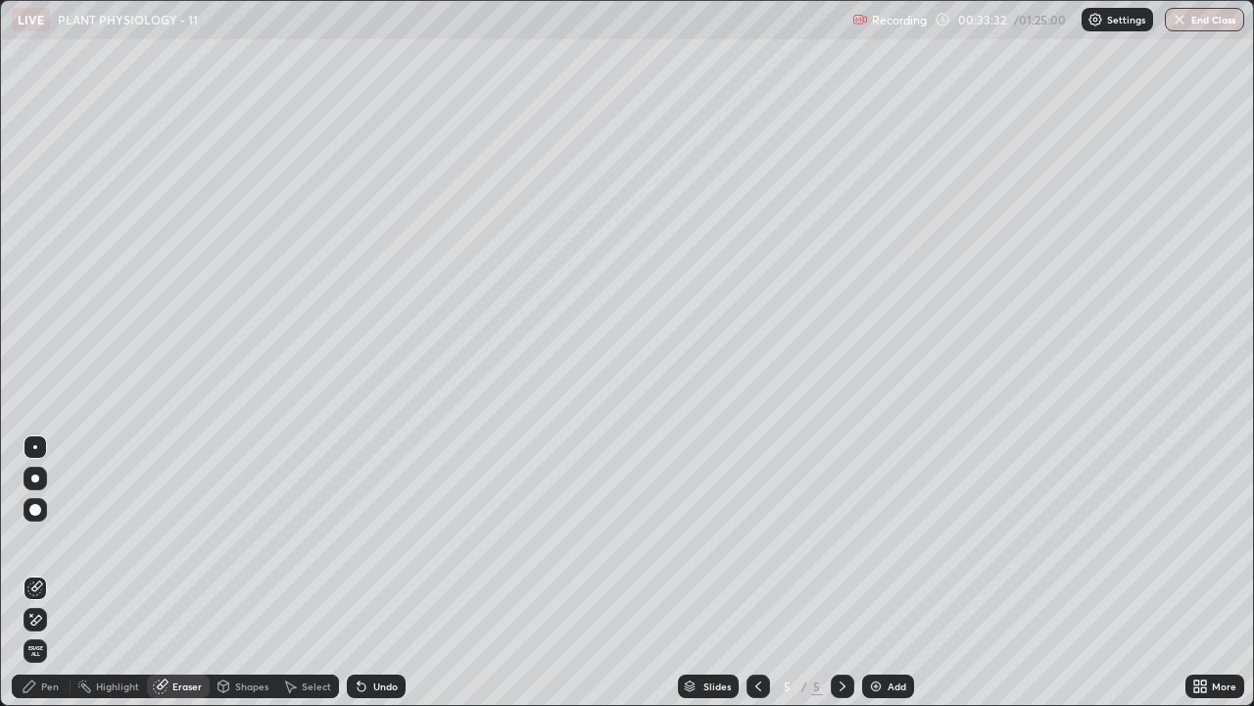
click at [48, 572] on div "Pen" at bounding box center [50, 686] width 18 height 10
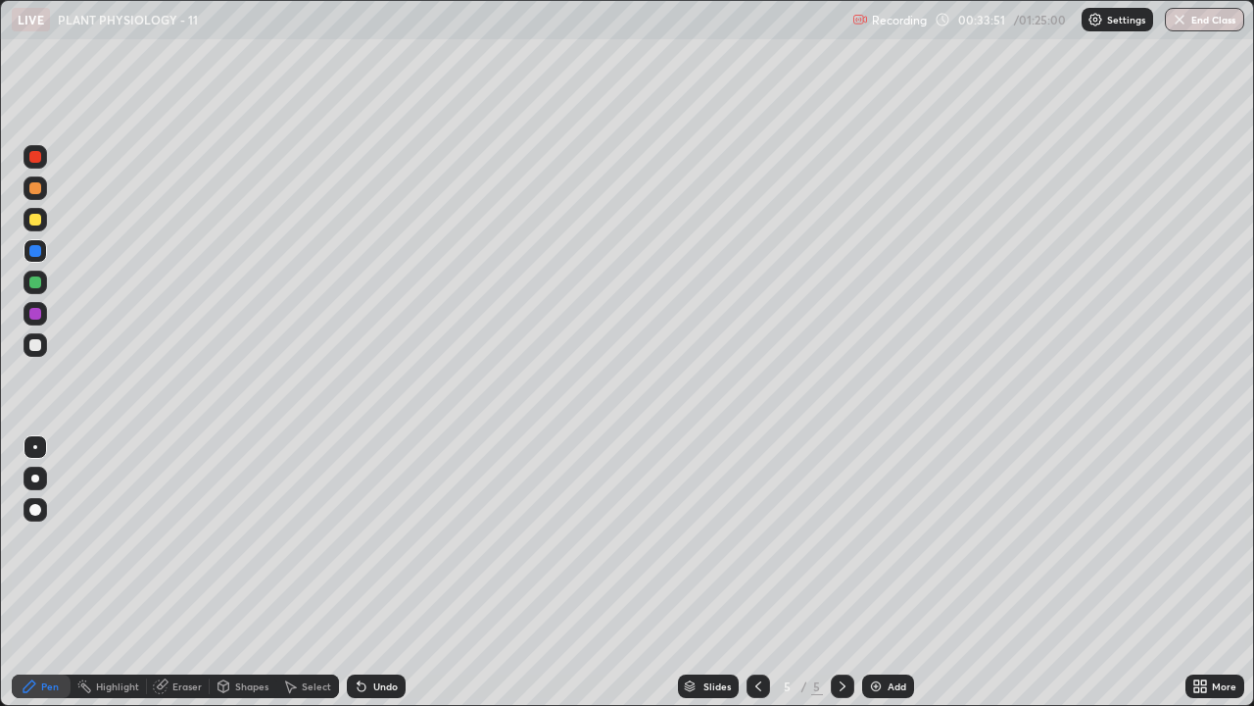
click at [32, 316] on div at bounding box center [35, 314] width 12 height 12
click at [40, 284] on div at bounding box center [35, 282] width 12 height 12
click at [38, 310] on div at bounding box center [35, 314] width 12 height 12
click at [35, 221] on div at bounding box center [35, 220] width 12 height 12
click at [40, 340] on div at bounding box center [35, 345] width 12 height 12
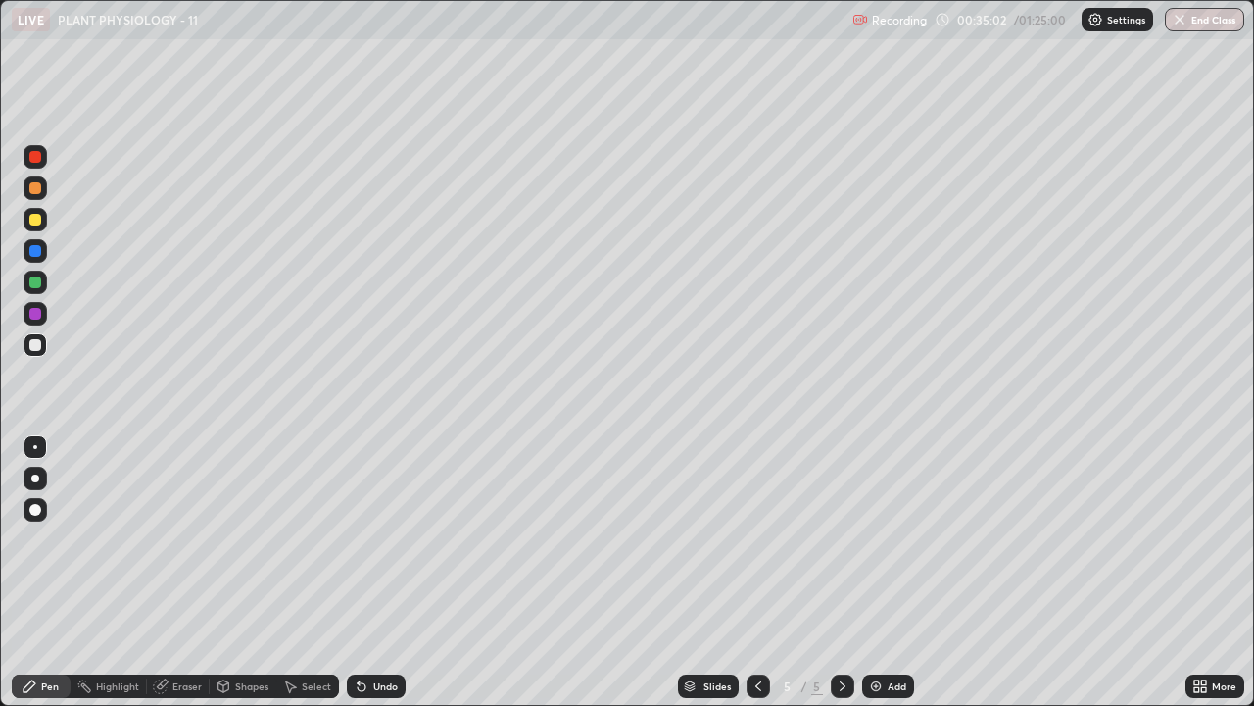
click at [376, 572] on div "Undo" at bounding box center [385, 686] width 24 height 10
click at [373, 572] on div "Undo" at bounding box center [385, 686] width 24 height 10
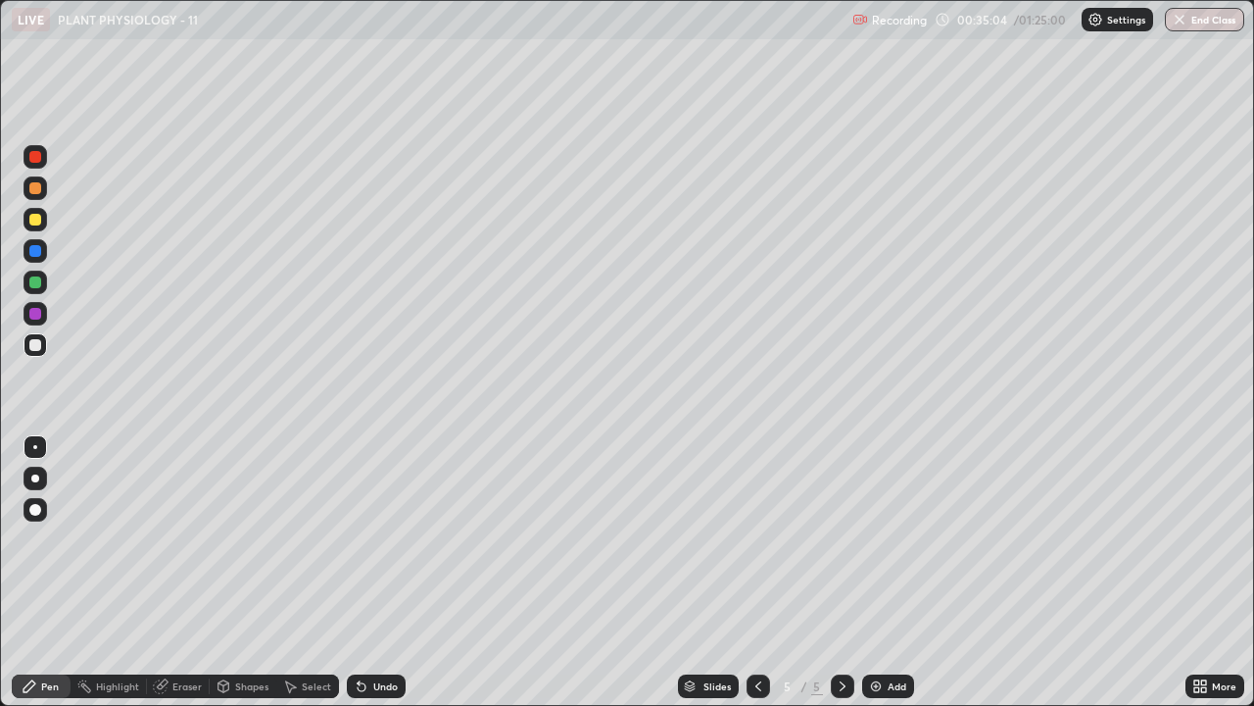
click at [373, 572] on div "Undo" at bounding box center [385, 686] width 24 height 10
click at [32, 309] on div at bounding box center [35, 314] width 12 height 12
click at [32, 222] on div at bounding box center [35, 220] width 12 height 12
click at [29, 284] on div at bounding box center [35, 282] width 12 height 12
click at [372, 572] on div "Undo" at bounding box center [376, 686] width 59 height 24
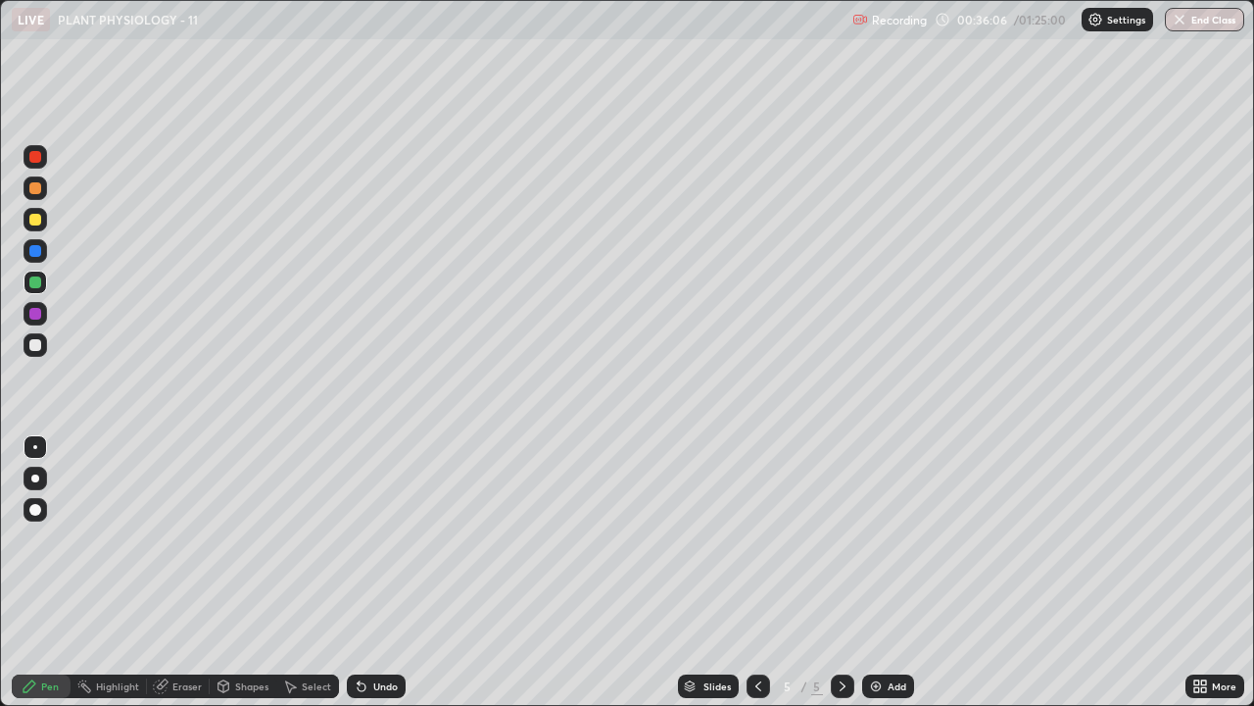
click at [366, 572] on div "Undo" at bounding box center [376, 686] width 59 height 24
click at [365, 572] on icon at bounding box center [362, 686] width 16 height 16
click at [359, 572] on icon at bounding box center [362, 687] width 8 height 8
click at [757, 572] on icon at bounding box center [758, 686] width 6 height 10
click at [38, 216] on div at bounding box center [35, 220] width 12 height 12
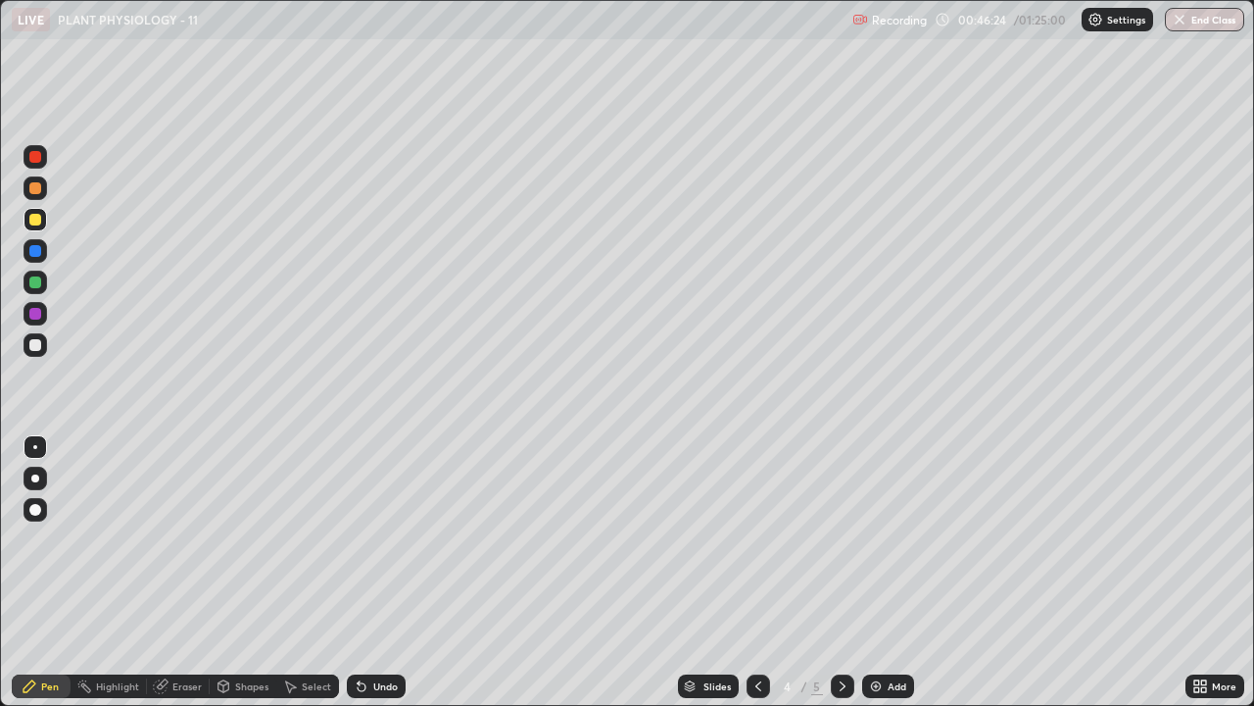
click at [379, 572] on div "Undo" at bounding box center [385, 686] width 24 height 10
click at [373, 572] on div "Undo" at bounding box center [385, 686] width 24 height 10
click at [832, 572] on div at bounding box center [843, 686] width 24 height 24
click at [173, 572] on div "Eraser" at bounding box center [186, 686] width 29 height 10
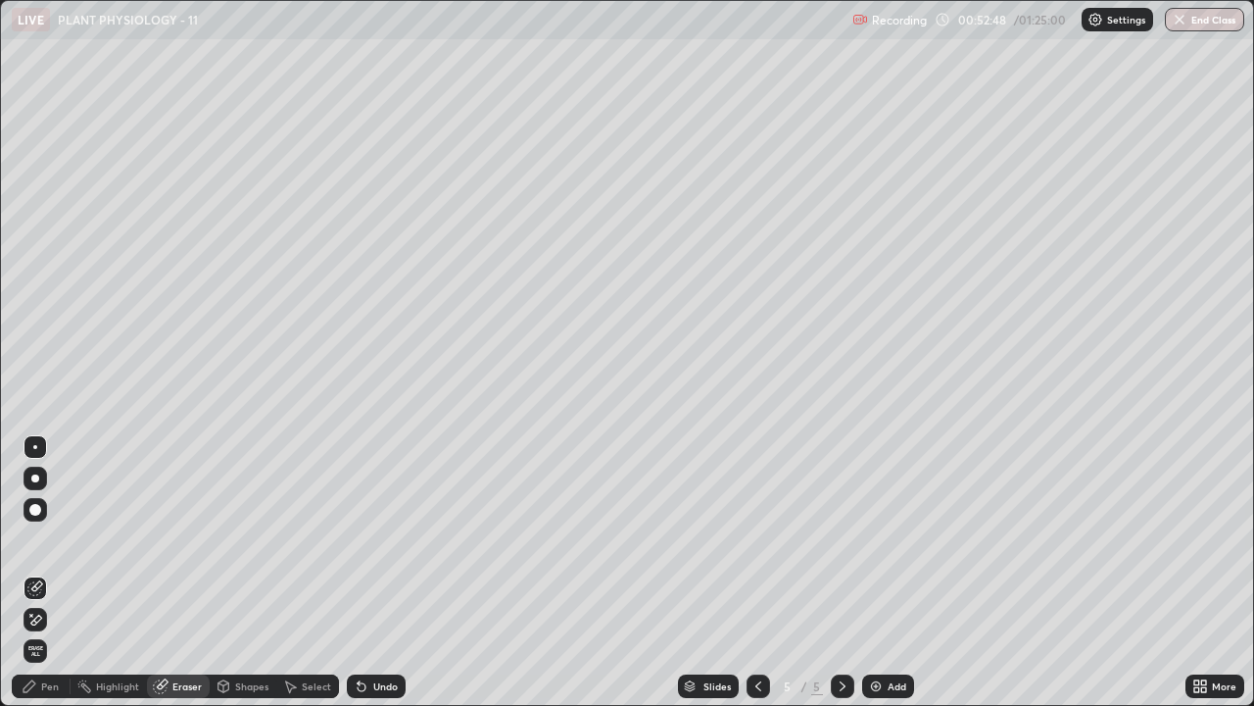
click at [33, 572] on icon at bounding box center [30, 686] width 16 height 16
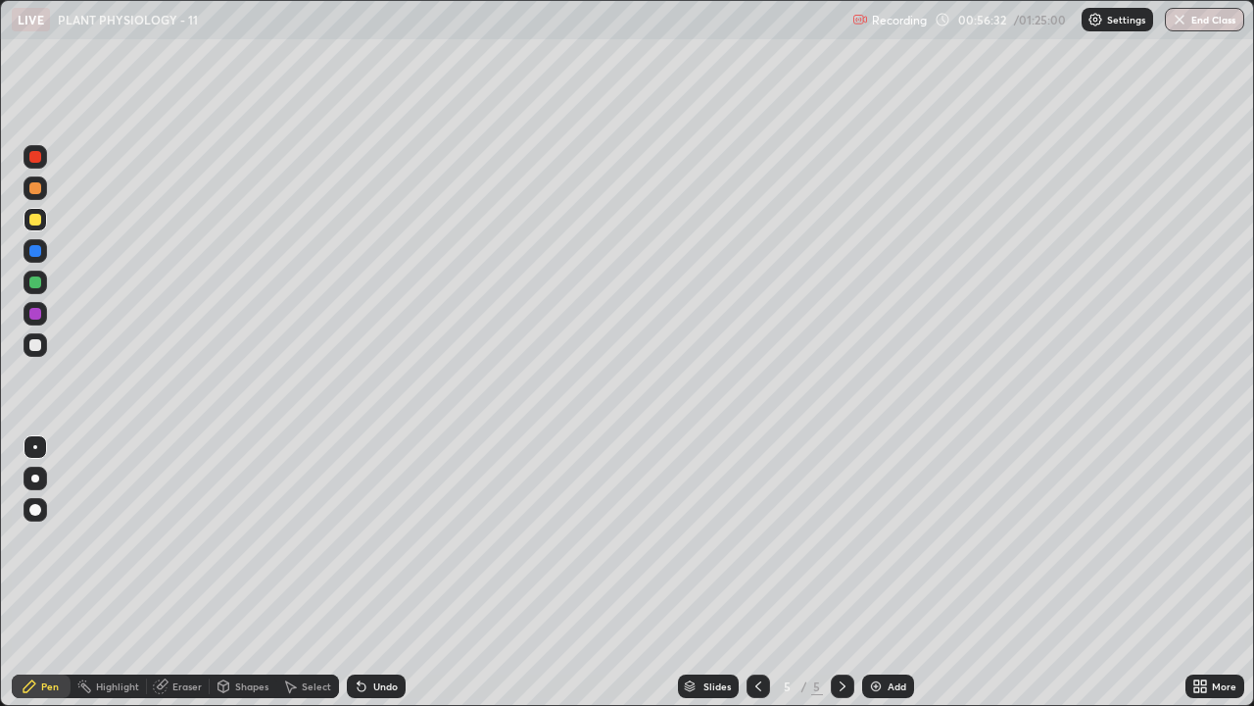
click at [884, 572] on div "Add" at bounding box center [888, 686] width 52 height 24
click at [30, 346] on div at bounding box center [35, 345] width 12 height 12
click at [35, 221] on div at bounding box center [35, 220] width 12 height 12
click at [358, 572] on icon at bounding box center [359, 682] width 2 height 2
click at [33, 347] on div at bounding box center [35, 345] width 12 height 12
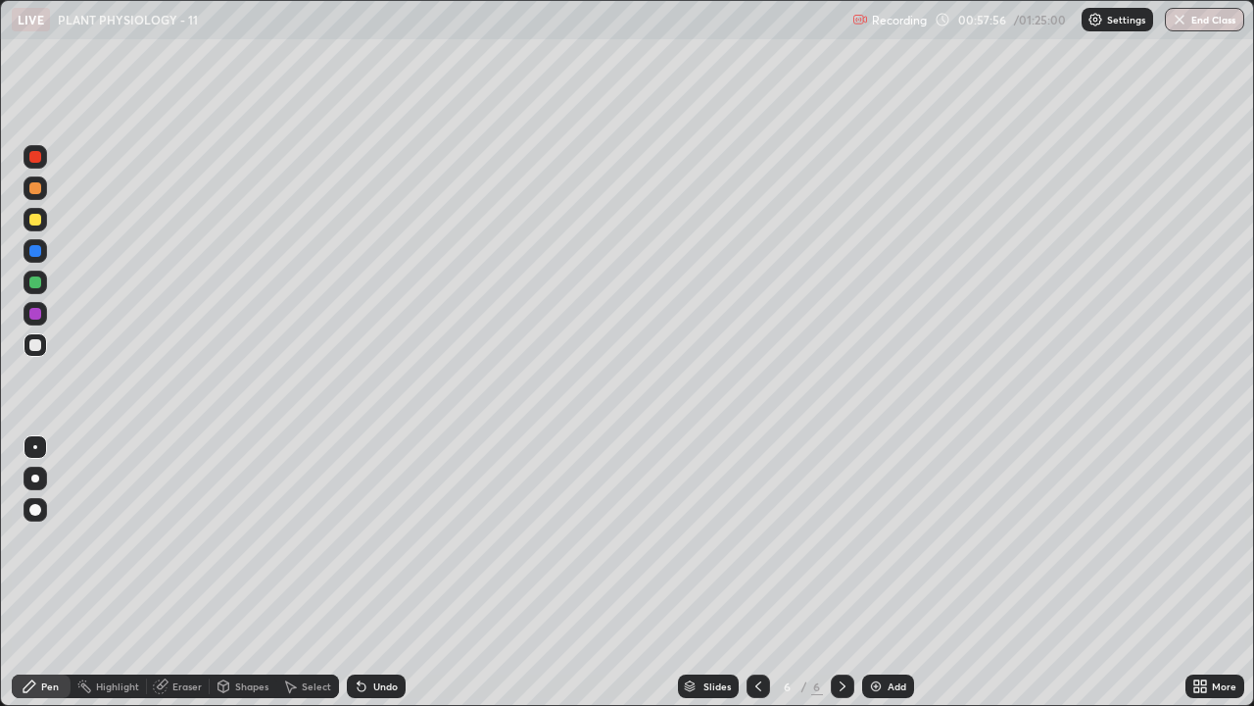
click at [178, 572] on div "Eraser" at bounding box center [186, 686] width 29 height 10
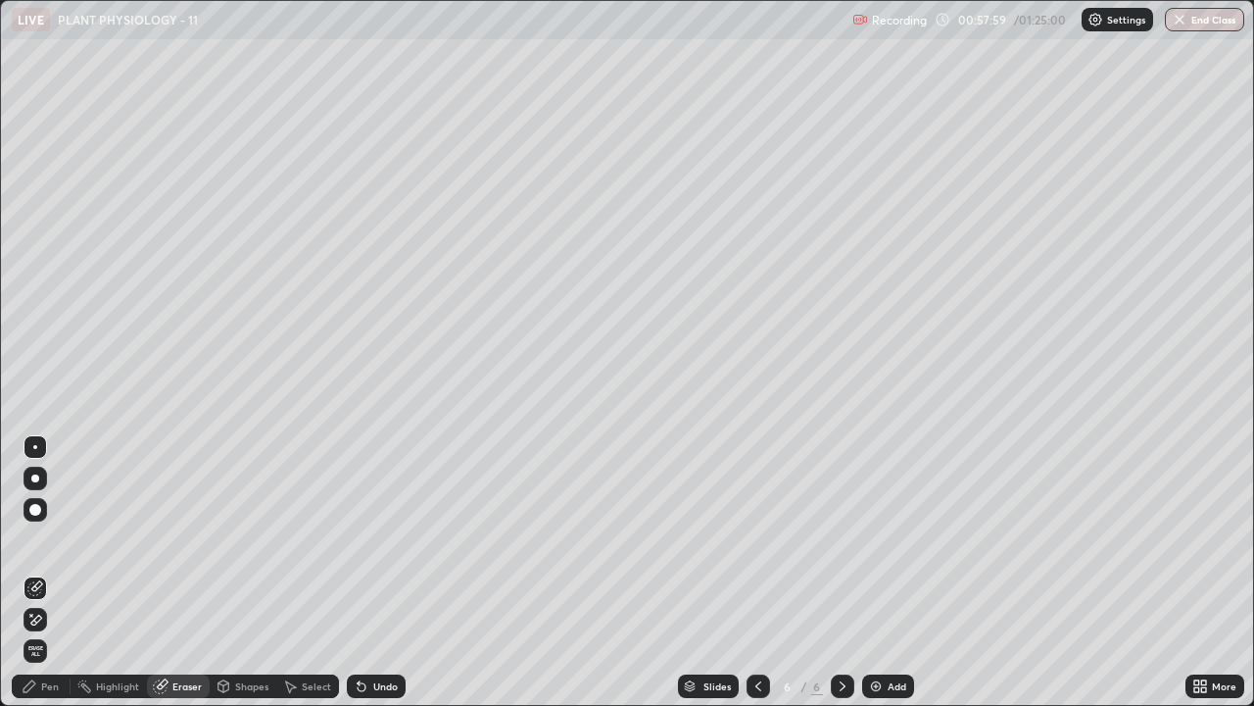
click at [40, 572] on div "Pen" at bounding box center [41, 686] width 59 height 24
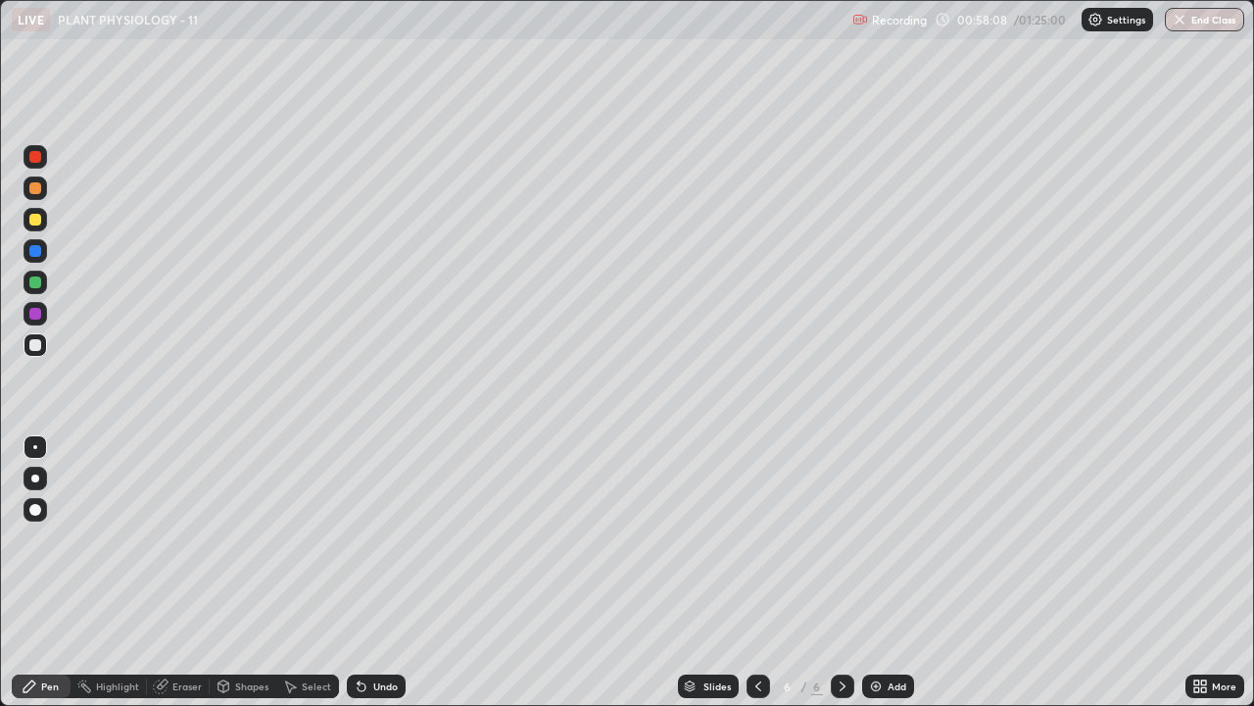
click at [366, 572] on div "Undo" at bounding box center [376, 686] width 59 height 24
click at [373, 572] on div "Undo" at bounding box center [385, 686] width 24 height 10
click at [374, 572] on div "Undo" at bounding box center [385, 686] width 24 height 10
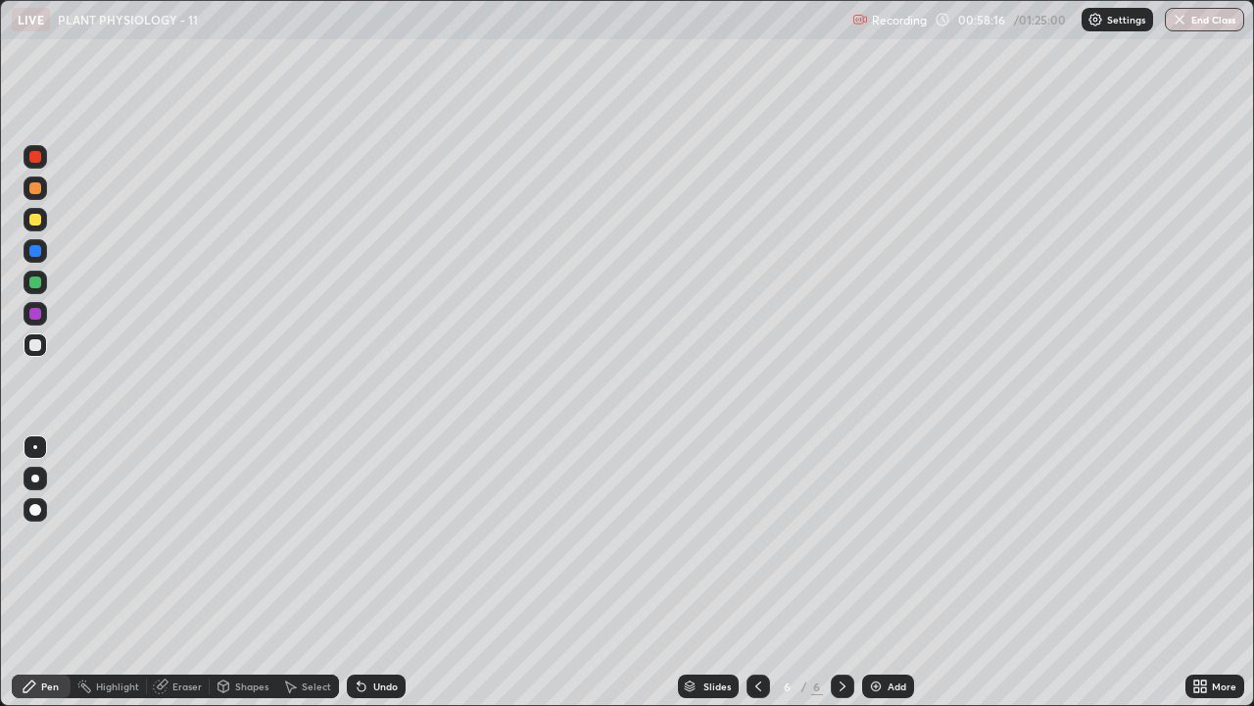
click at [373, 572] on div "Undo" at bounding box center [385, 686] width 24 height 10
click at [376, 572] on div "Undo" at bounding box center [385, 686] width 24 height 10
click at [373, 572] on div "Undo" at bounding box center [385, 686] width 24 height 10
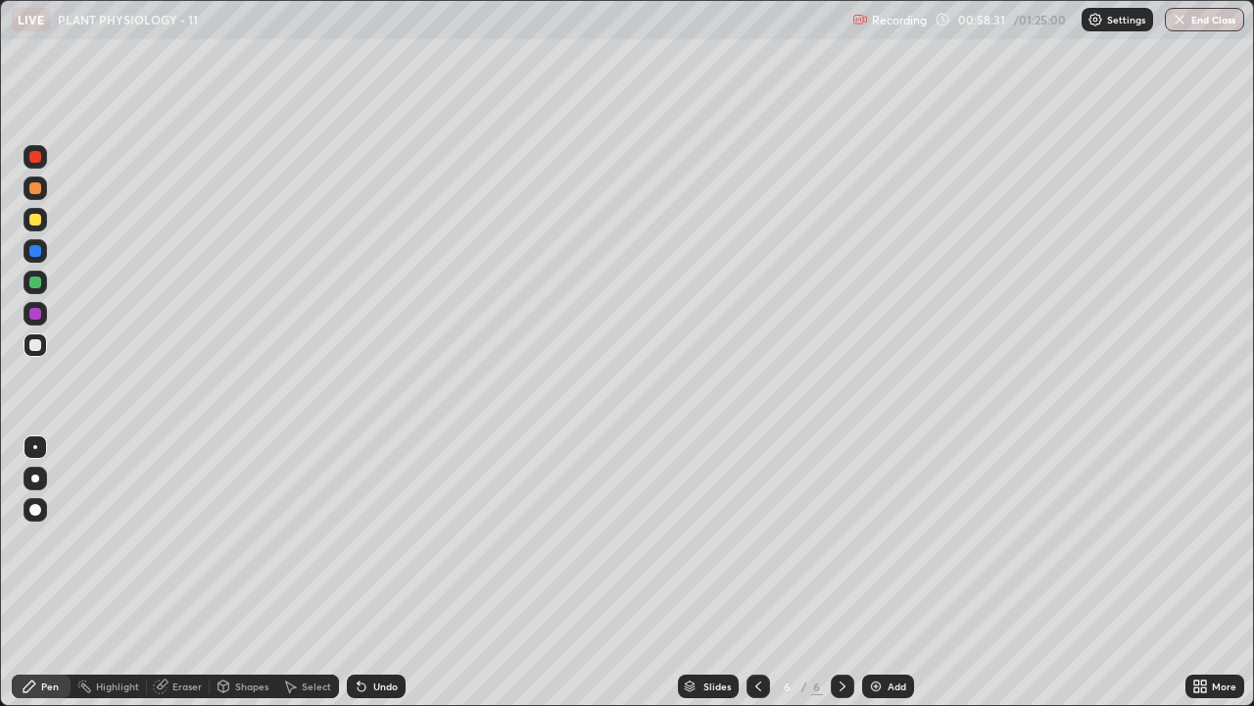
click at [373, 572] on div "Undo" at bounding box center [385, 686] width 24 height 10
click at [374, 572] on div "Undo" at bounding box center [385, 686] width 24 height 10
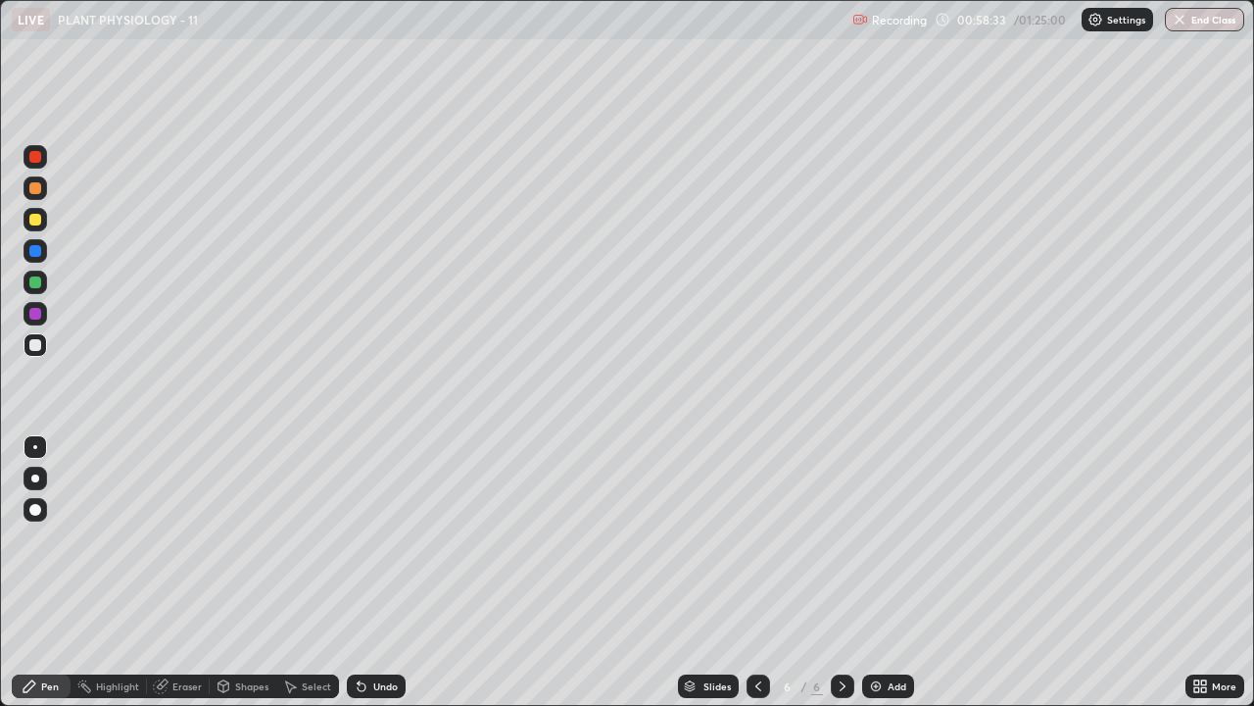
click at [376, 572] on div "Undo" at bounding box center [385, 686] width 24 height 10
click at [377, 572] on div "Undo" at bounding box center [376, 686] width 59 height 24
click at [34, 220] on div at bounding box center [35, 220] width 12 height 12
click at [378, 572] on div "Undo" at bounding box center [376, 686] width 59 height 24
click at [381, 572] on div "Undo" at bounding box center [385, 686] width 24 height 10
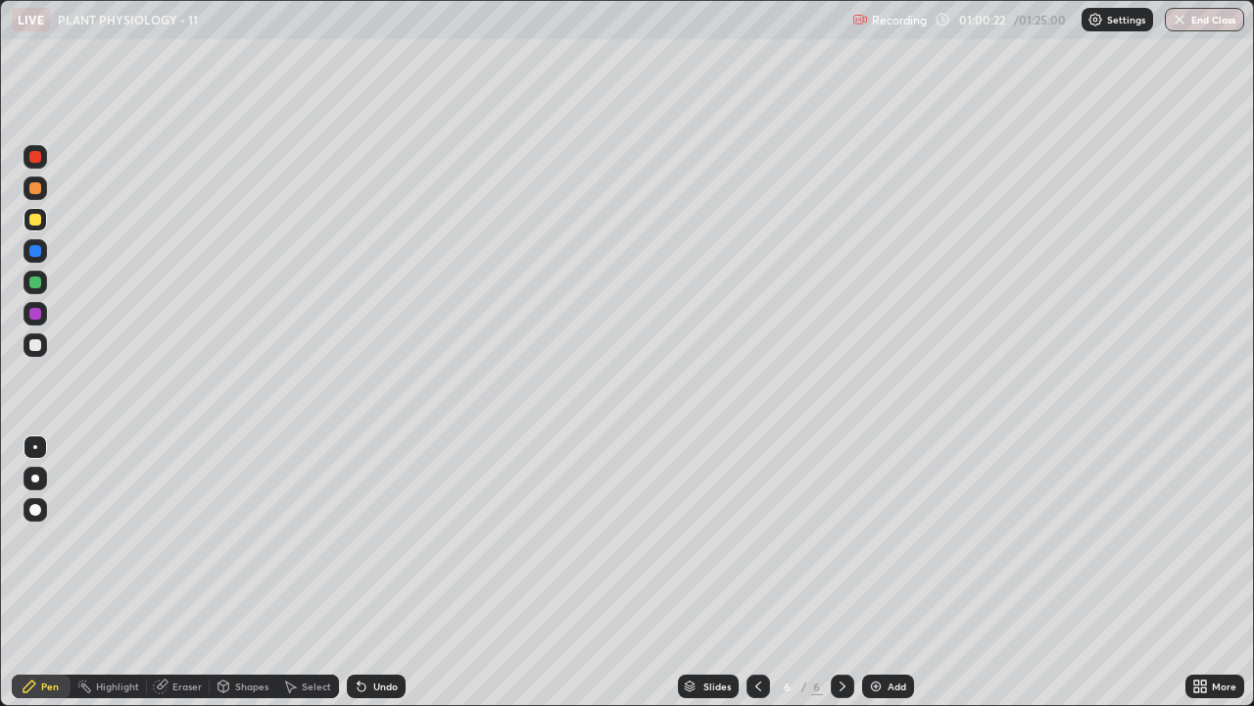
click at [380, 572] on div "Undo" at bounding box center [385, 686] width 24 height 10
click at [379, 572] on div "Undo" at bounding box center [385, 686] width 24 height 10
click at [378, 572] on div "Undo" at bounding box center [385, 686] width 24 height 10
click at [42, 355] on div at bounding box center [36, 345] width 24 height 24
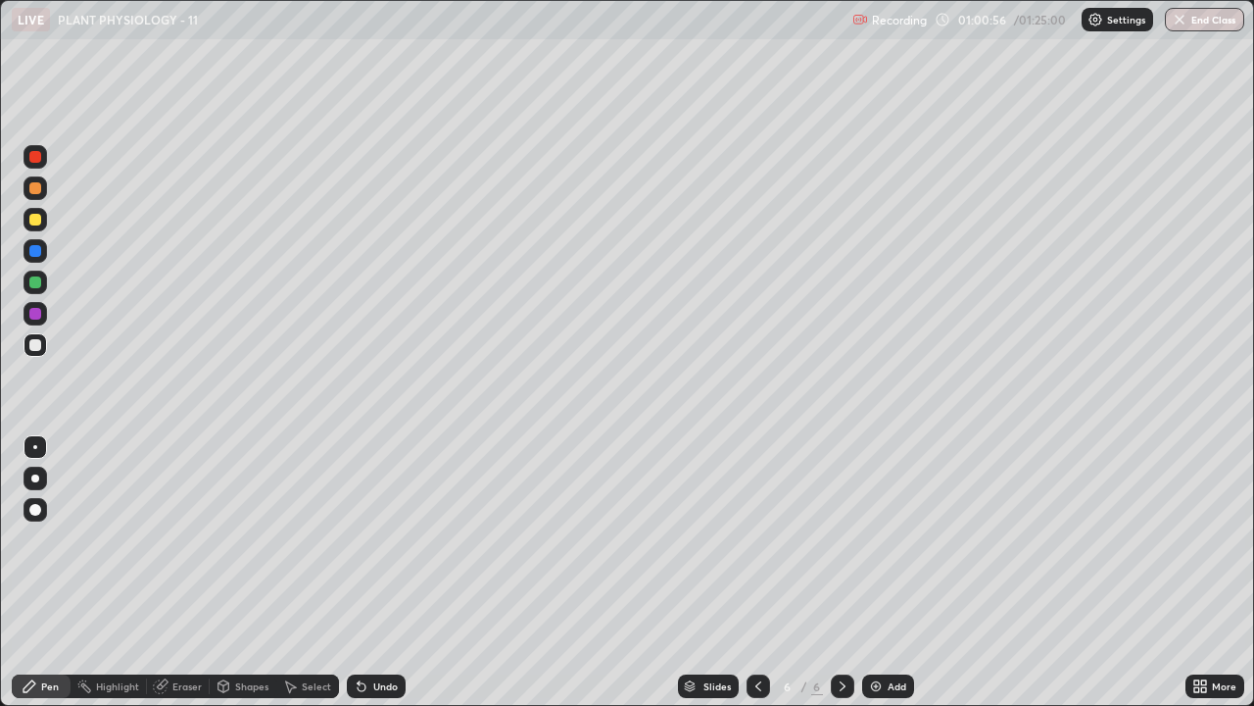
click at [32, 219] on div at bounding box center [35, 220] width 12 height 12
click at [377, 572] on div "Undo" at bounding box center [385, 686] width 24 height 10
click at [388, 572] on div "Undo" at bounding box center [376, 686] width 59 height 24
click at [386, 572] on div "Undo" at bounding box center [385, 686] width 24 height 10
click at [383, 572] on div "Undo" at bounding box center [385, 686] width 24 height 10
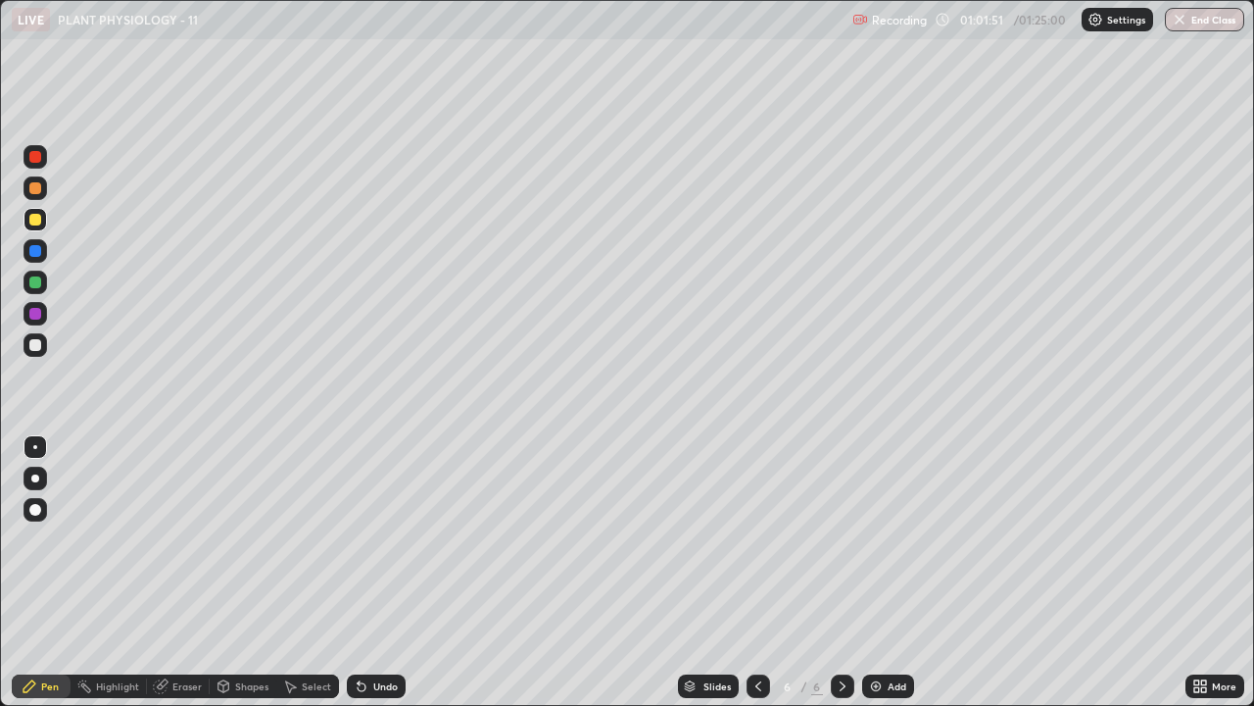
click at [382, 572] on div "Undo" at bounding box center [385, 686] width 24 height 10
click at [383, 572] on div "Undo" at bounding box center [385, 686] width 24 height 10
click at [382, 572] on div "Undo" at bounding box center [385, 686] width 24 height 10
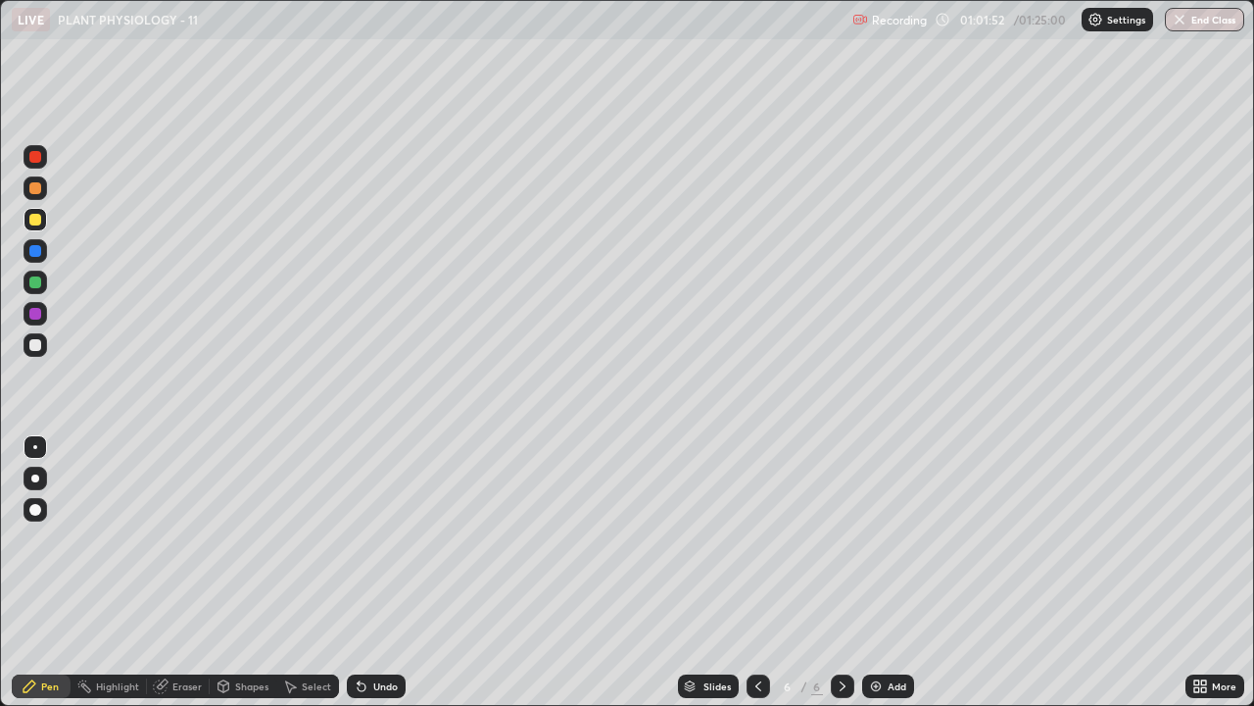
click at [384, 572] on div "Undo" at bounding box center [385, 686] width 24 height 10
click at [385, 572] on div "Undo" at bounding box center [385, 686] width 24 height 10
click at [384, 572] on div "Undo" at bounding box center [385, 686] width 24 height 10
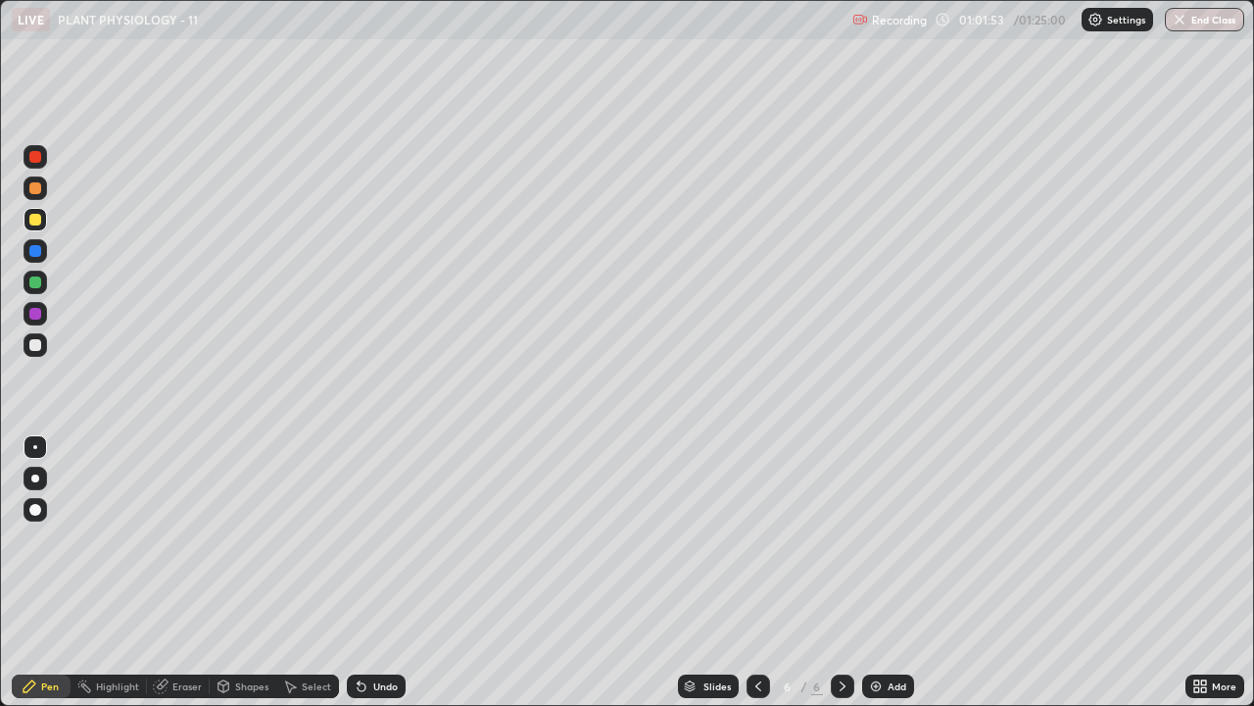
click at [386, 572] on div "Undo" at bounding box center [385, 686] width 24 height 10
click at [30, 285] on div at bounding box center [35, 282] width 12 height 12
click at [37, 222] on div at bounding box center [35, 220] width 12 height 12
click at [899, 572] on div "Add" at bounding box center [897, 686] width 19 height 10
click at [27, 345] on div at bounding box center [36, 345] width 24 height 24
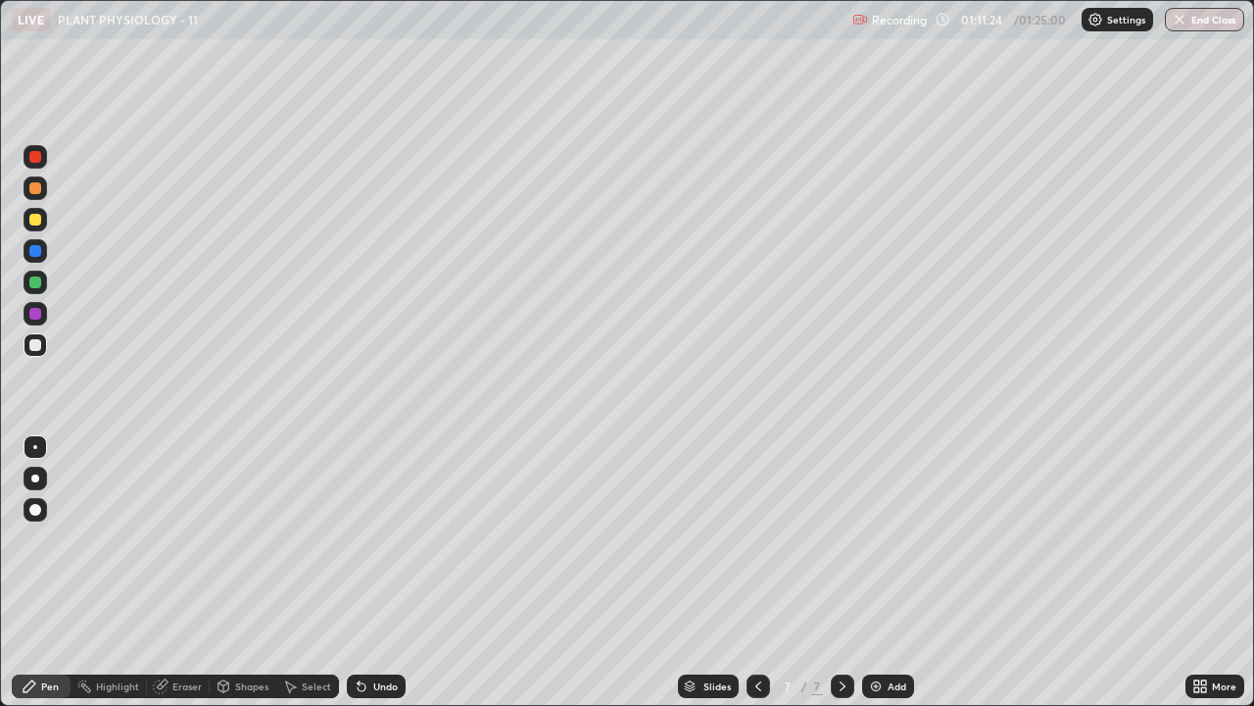
click at [380, 572] on div "Undo" at bounding box center [385, 686] width 24 height 10
click at [379, 572] on div "Undo" at bounding box center [385, 686] width 24 height 10
click at [362, 572] on icon at bounding box center [362, 687] width 8 height 8
click at [368, 572] on div "Undo" at bounding box center [376, 686] width 59 height 24
click at [366, 572] on icon at bounding box center [362, 686] width 16 height 16
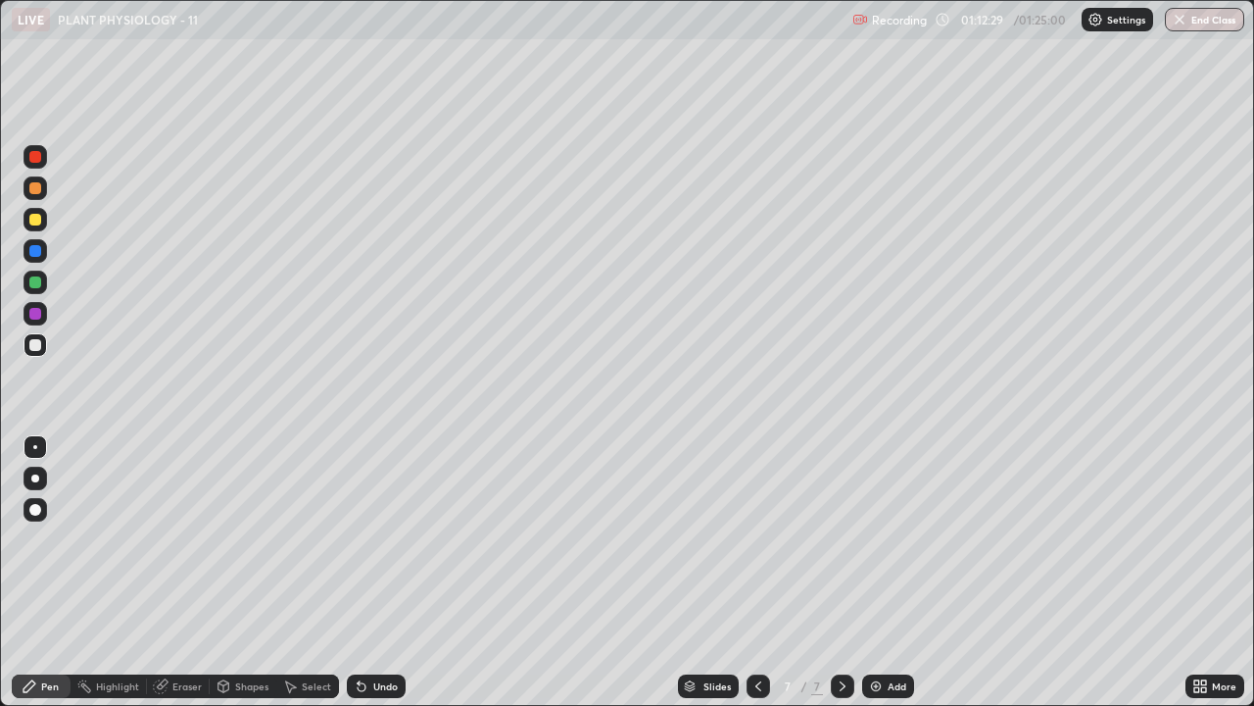
click at [373, 572] on div "Undo" at bounding box center [385, 686] width 24 height 10
click at [377, 572] on div "Undo" at bounding box center [385, 686] width 24 height 10
click at [373, 572] on div "Undo" at bounding box center [385, 686] width 24 height 10
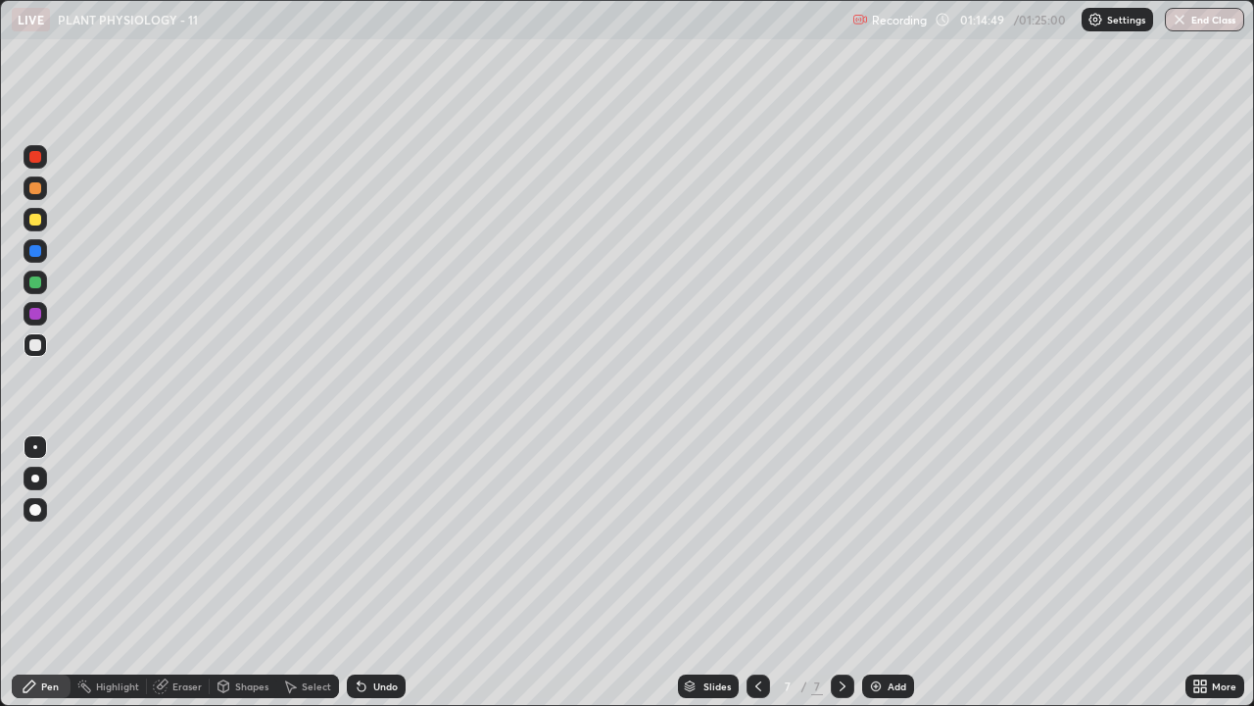
click at [164, 572] on icon at bounding box center [160, 686] width 13 height 13
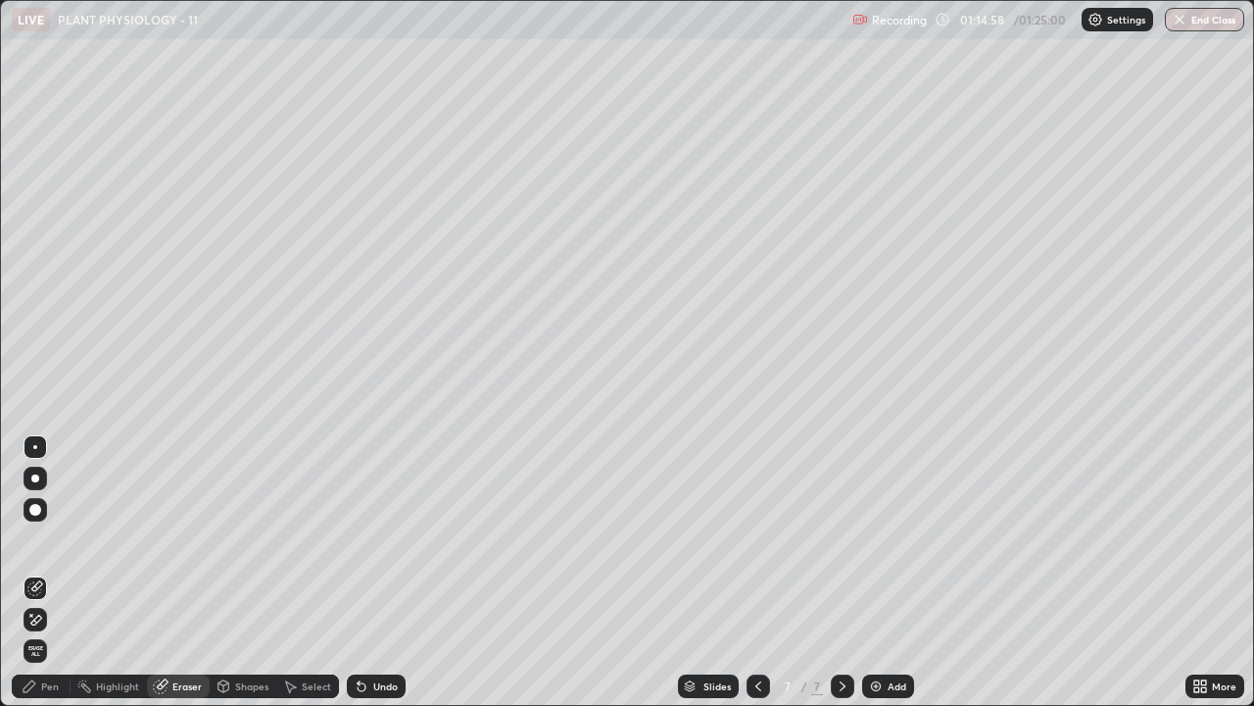
click at [47, 572] on div "Pen" at bounding box center [50, 686] width 18 height 10
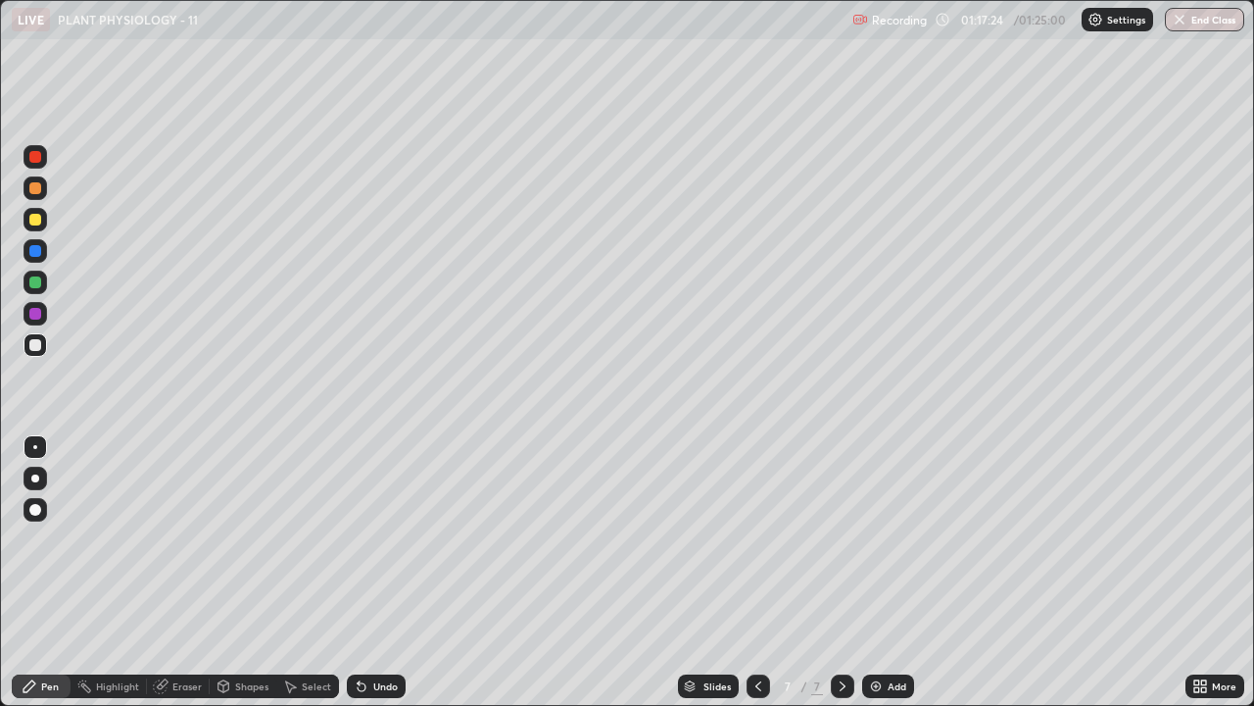
click at [900, 572] on div "Add" at bounding box center [897, 686] width 19 height 10
click at [36, 219] on div at bounding box center [35, 220] width 12 height 12
click at [39, 346] on div at bounding box center [35, 345] width 12 height 12
click at [34, 218] on div at bounding box center [35, 220] width 12 height 12
click at [29, 346] on div at bounding box center [35, 345] width 12 height 12
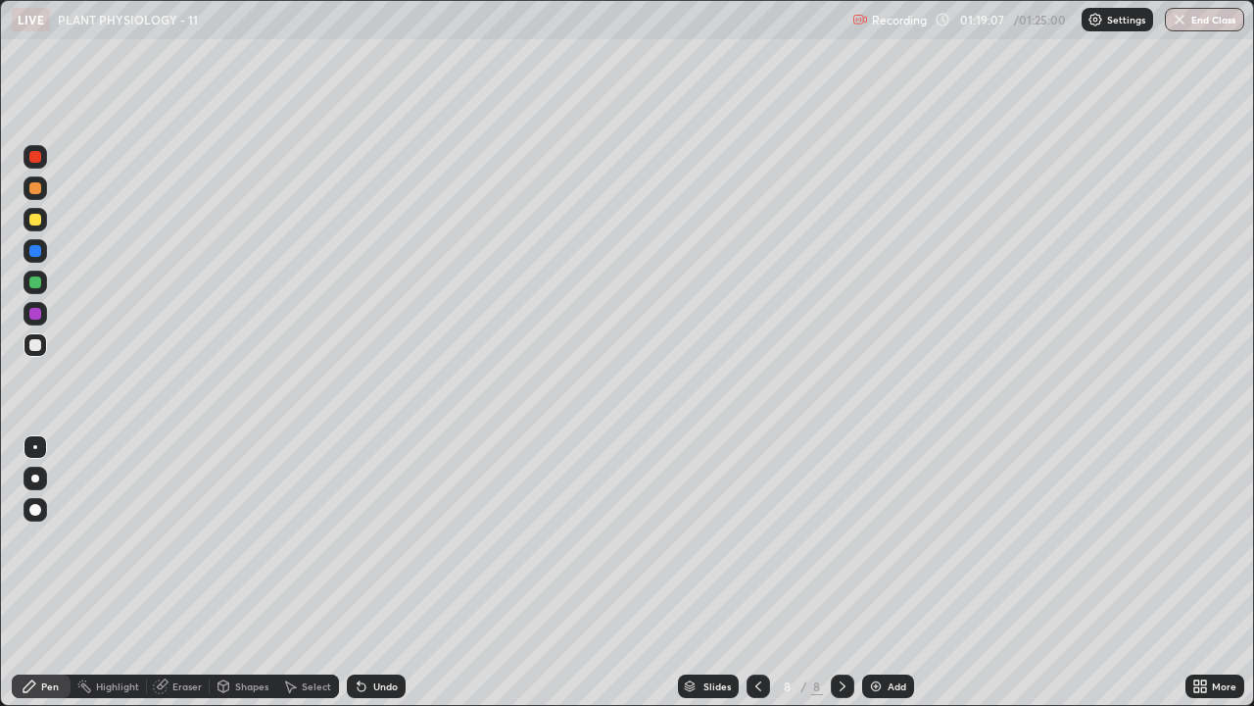
click at [34, 223] on div at bounding box center [35, 220] width 12 height 12
click at [375, 572] on div "Undo" at bounding box center [385, 686] width 24 height 10
click at [34, 346] on div at bounding box center [35, 345] width 12 height 12
click at [37, 248] on div at bounding box center [35, 251] width 12 height 12
click at [39, 221] on div at bounding box center [35, 220] width 12 height 12
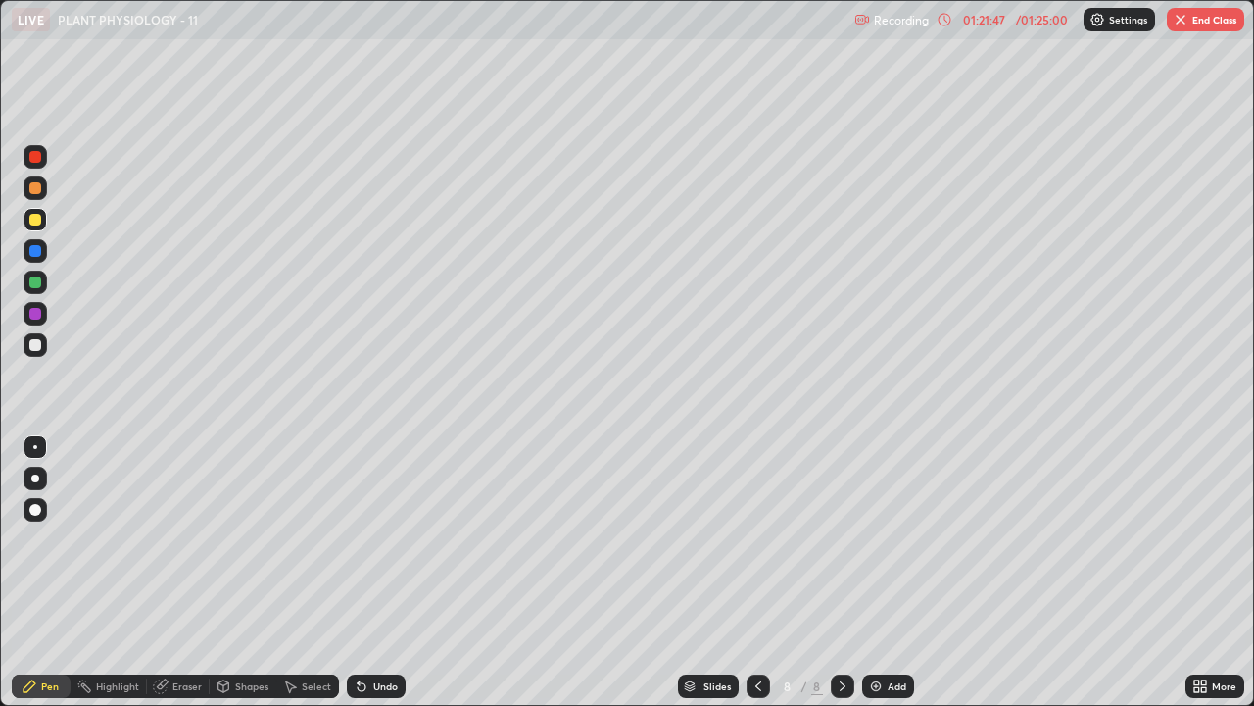
click at [373, 572] on div "Undo" at bounding box center [385, 686] width 24 height 10
click at [374, 572] on div "Undo" at bounding box center [385, 686] width 24 height 10
click at [375, 572] on div "Undo" at bounding box center [385, 686] width 24 height 10
click at [175, 572] on div "Eraser" at bounding box center [186, 686] width 29 height 10
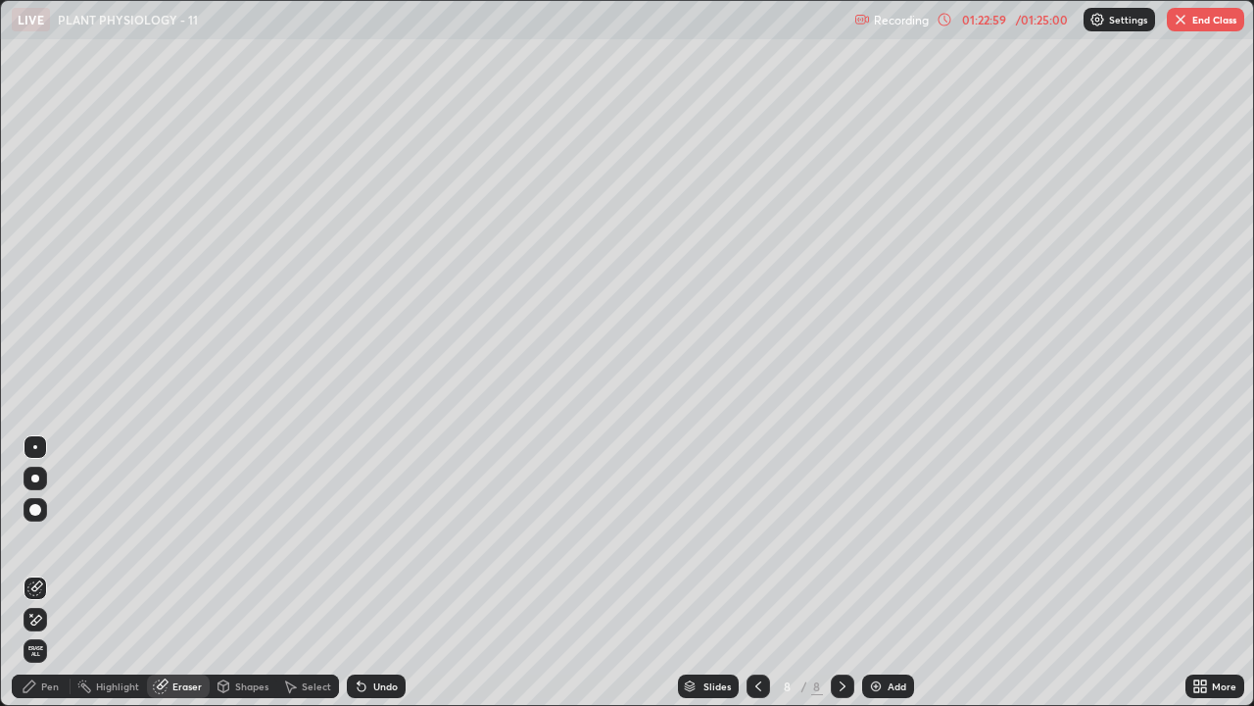
click at [48, 572] on div "Pen" at bounding box center [50, 686] width 18 height 10
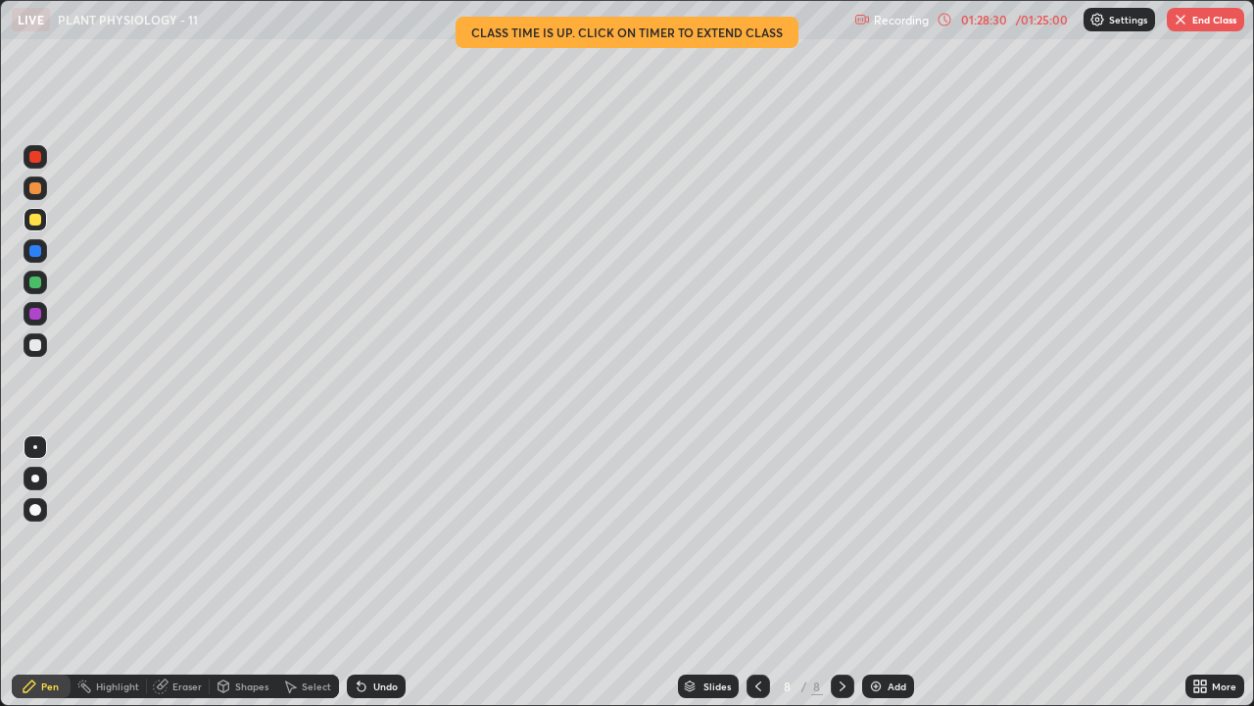
click at [1206, 26] on button "End Class" at bounding box center [1205, 20] width 77 height 24
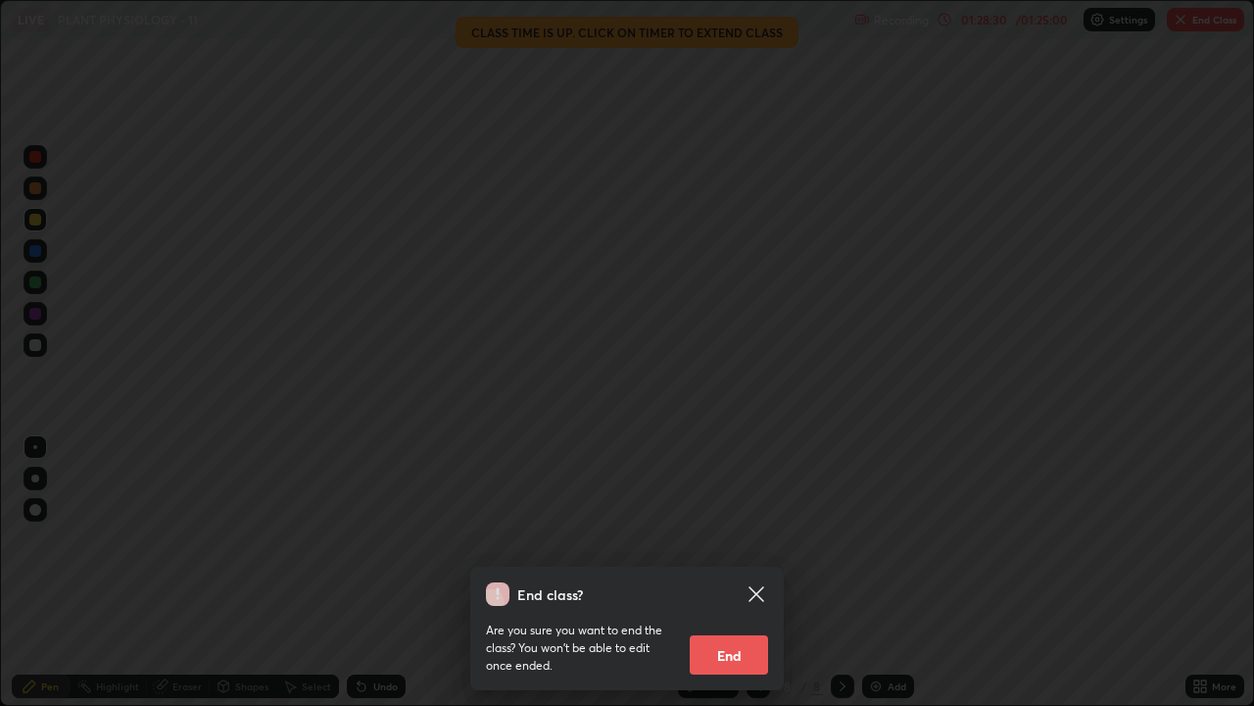
click at [734, 572] on button "End" at bounding box center [729, 654] width 78 height 39
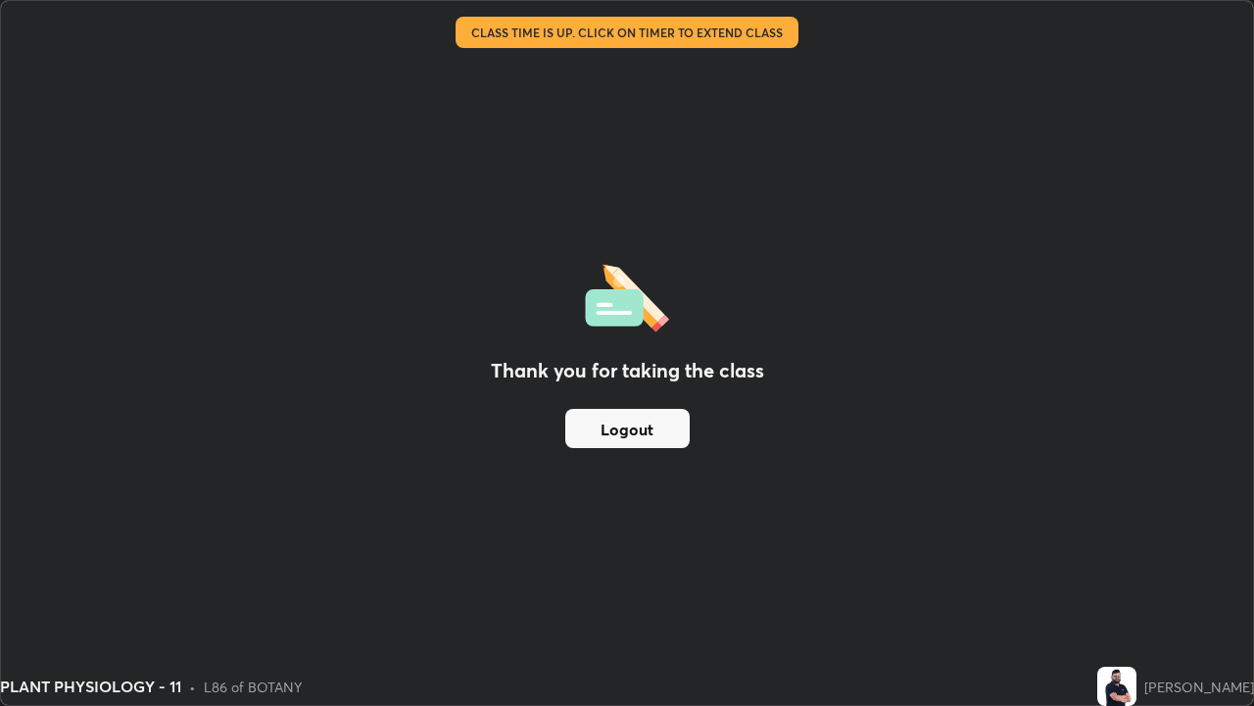
click at [652, 432] on button "Logout" at bounding box center [627, 428] width 124 height 39
